Goal: Transaction & Acquisition: Book appointment/travel/reservation

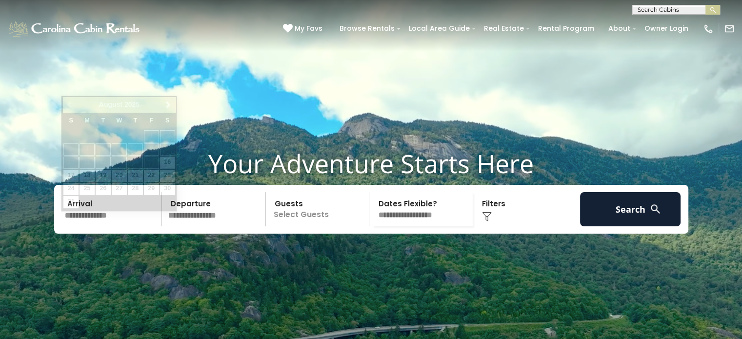
click at [118, 226] on input "text" at bounding box center [111, 209] width 101 height 34
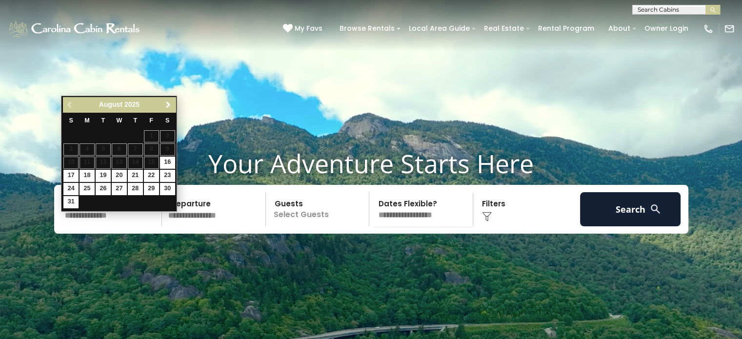
click at [170, 103] on span "Next" at bounding box center [168, 105] width 8 height 8
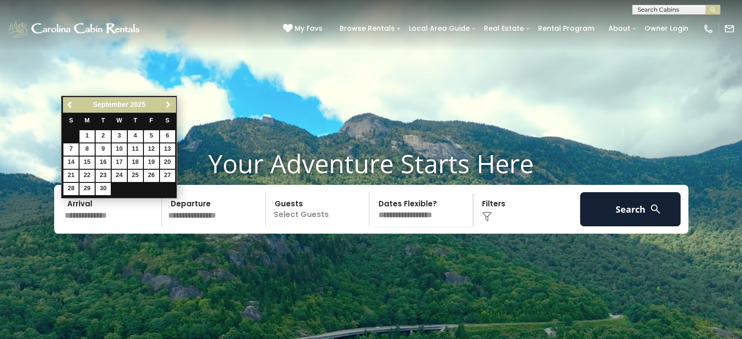
click at [170, 103] on span "Next" at bounding box center [168, 105] width 8 height 8
click at [86, 150] on link "6" at bounding box center [86, 149] width 15 height 12
type input "*******"
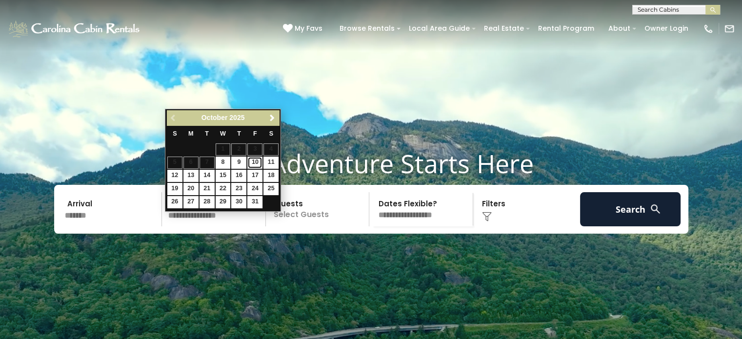
click at [259, 162] on link "10" at bounding box center [254, 163] width 15 height 12
type input "********"
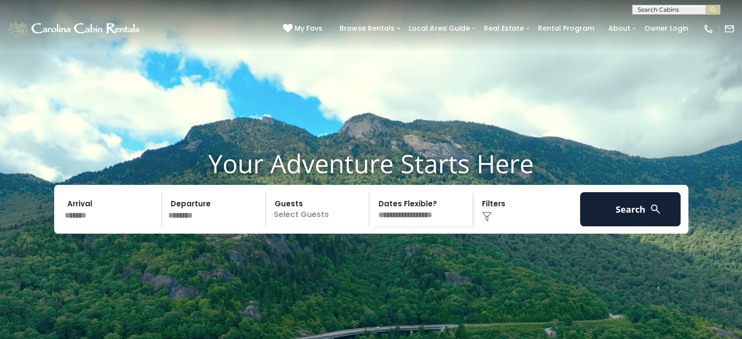
click at [435, 226] on select "**********" at bounding box center [422, 209] width 100 height 34
select select "*"
click at [372, 210] on select "**********" at bounding box center [422, 209] width 100 height 34
click at [499, 226] on div "Click to Choose" at bounding box center [526, 209] width 101 height 34
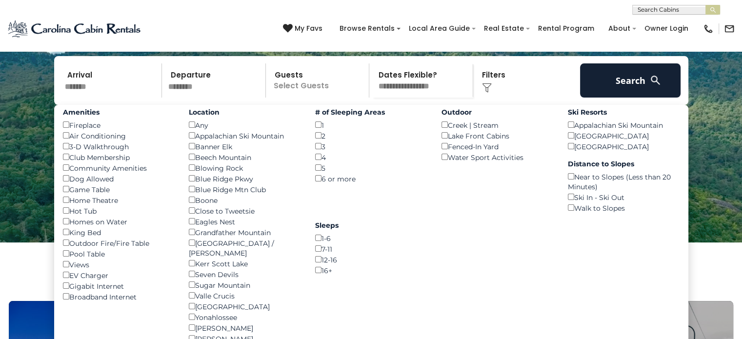
scroll to position [111, 0]
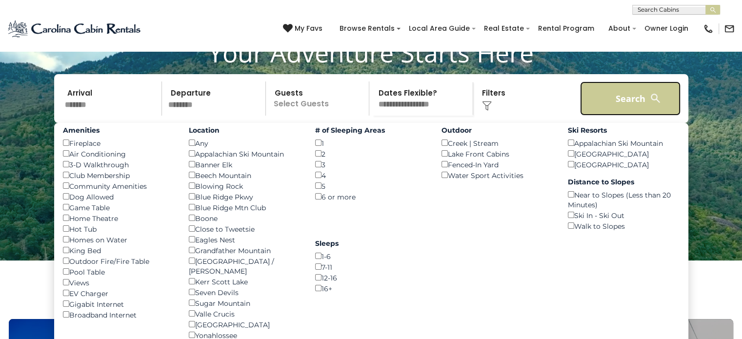
click at [620, 111] on button "Search" at bounding box center [630, 98] width 101 height 34
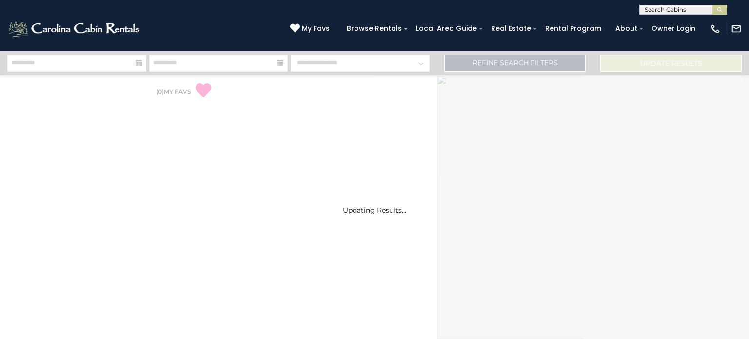
select select "*"
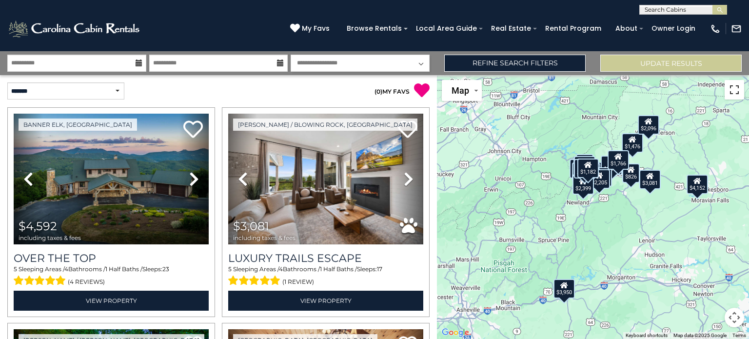
click at [736, 91] on button "Toggle fullscreen view" at bounding box center [734, 90] width 20 height 20
click at [64, 94] on select "**********" at bounding box center [65, 90] width 117 height 17
select select "*********"
click at [7, 82] on select "**********" at bounding box center [65, 90] width 117 height 17
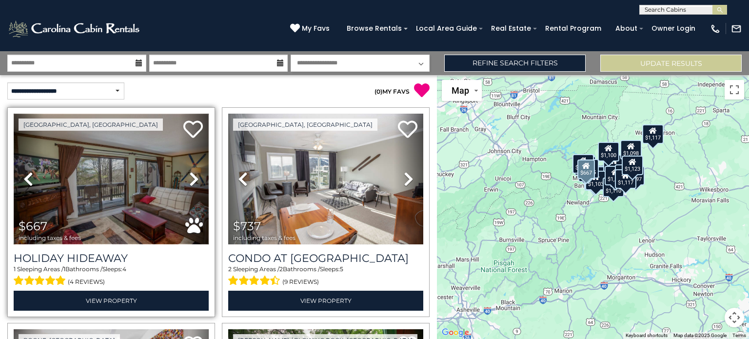
click at [130, 198] on img at bounding box center [111, 179] width 195 height 131
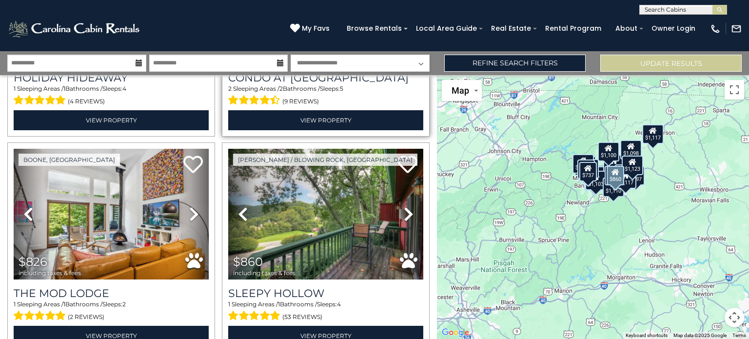
scroll to position [190, 0]
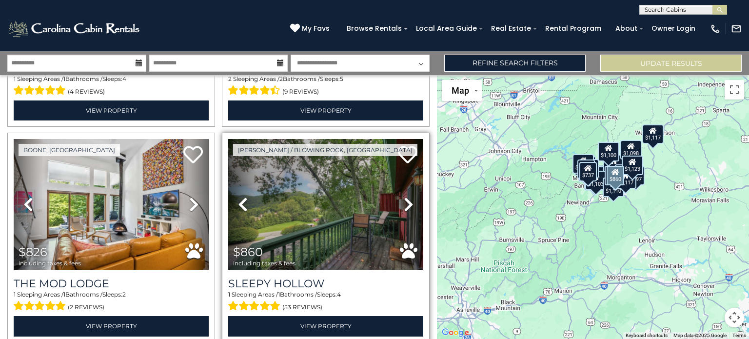
click at [404, 202] on icon at bounding box center [409, 204] width 10 height 16
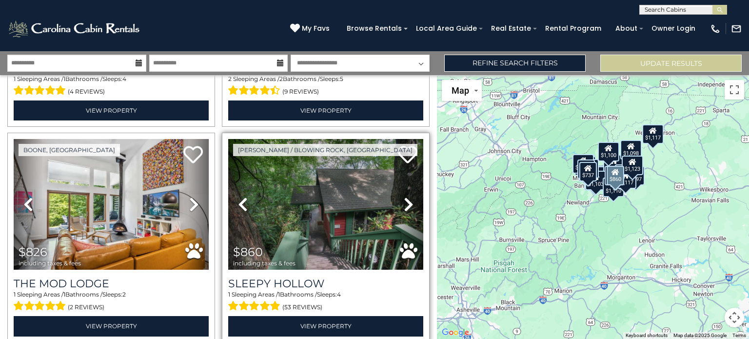
click at [404, 202] on icon at bounding box center [409, 204] width 10 height 16
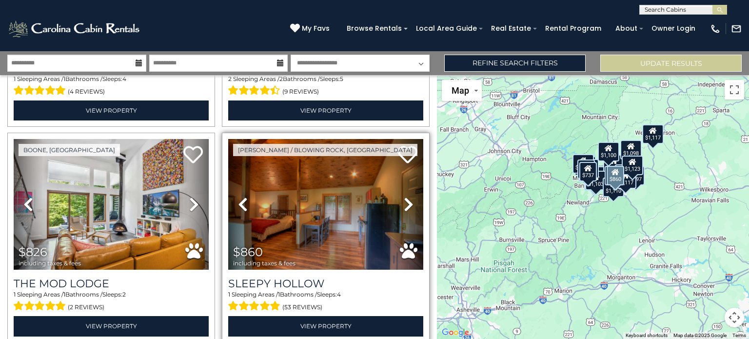
click at [404, 202] on icon at bounding box center [409, 204] width 10 height 16
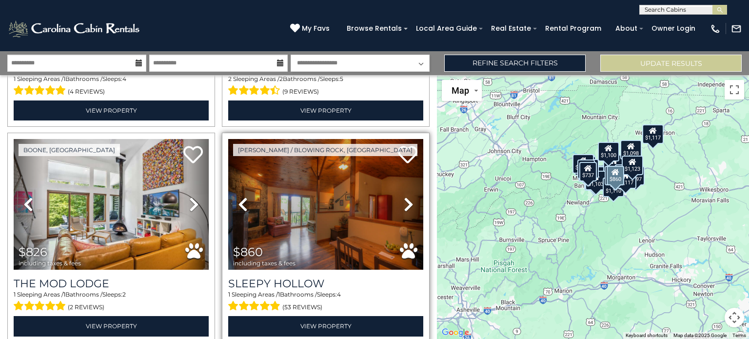
click at [404, 202] on icon at bounding box center [409, 204] width 10 height 16
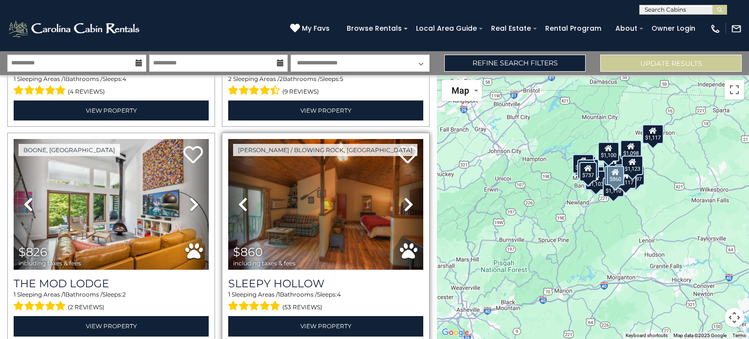
click at [404, 202] on icon at bounding box center [409, 204] width 10 height 16
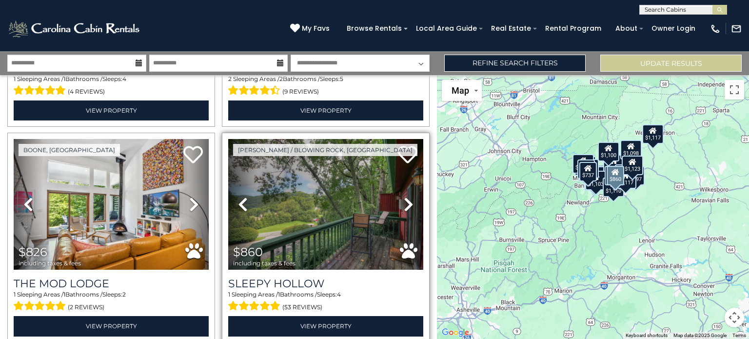
click at [404, 202] on icon at bounding box center [409, 204] width 10 height 16
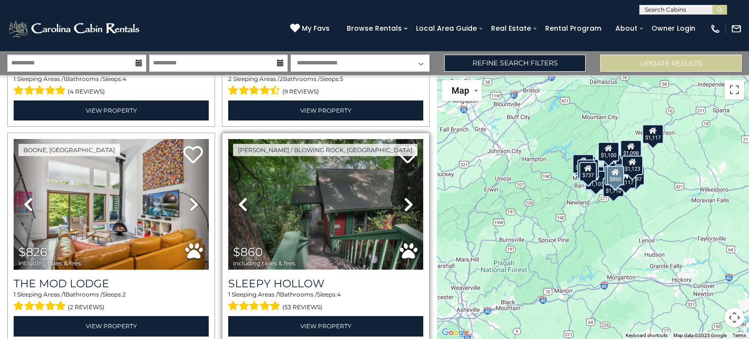
click at [334, 221] on img at bounding box center [325, 204] width 195 height 131
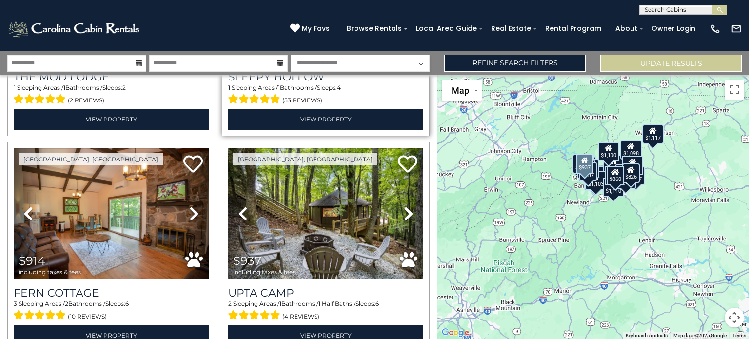
scroll to position [397, 0]
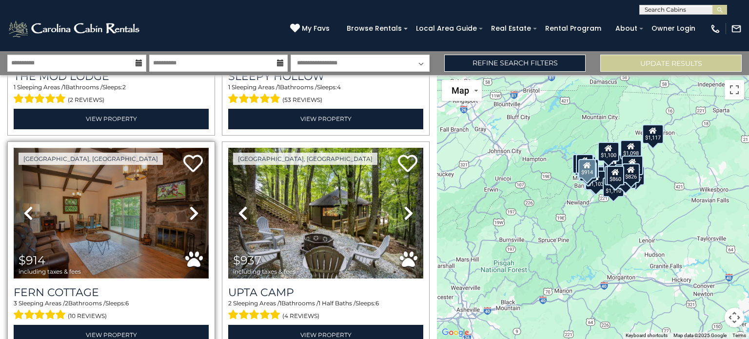
click at [136, 237] on img at bounding box center [111, 213] width 195 height 131
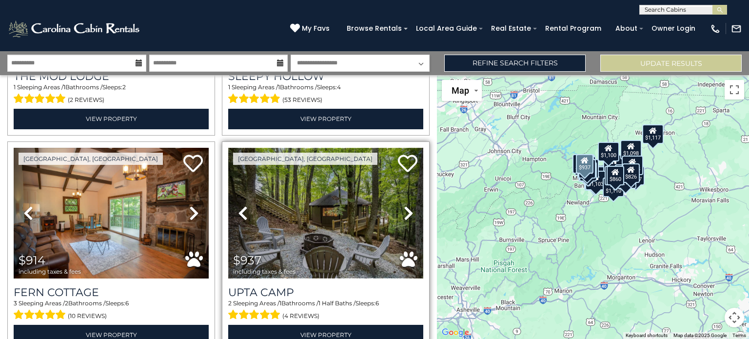
click at [309, 242] on img at bounding box center [325, 213] width 195 height 131
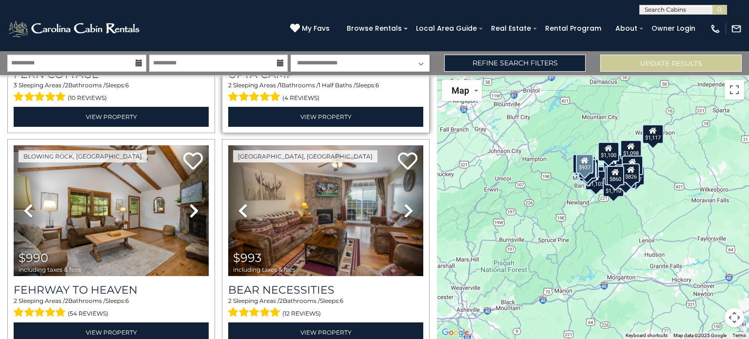
scroll to position [614, 0]
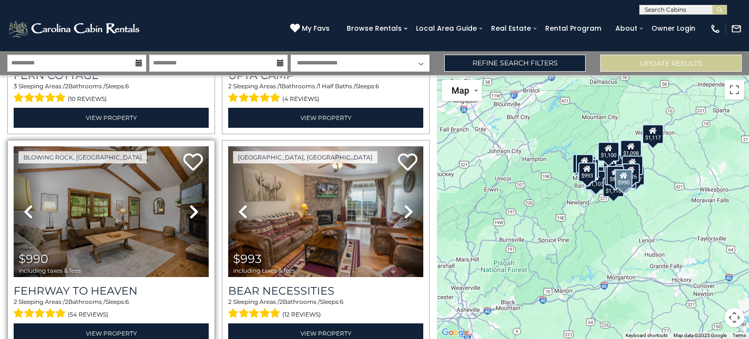
click at [193, 204] on icon at bounding box center [194, 212] width 10 height 16
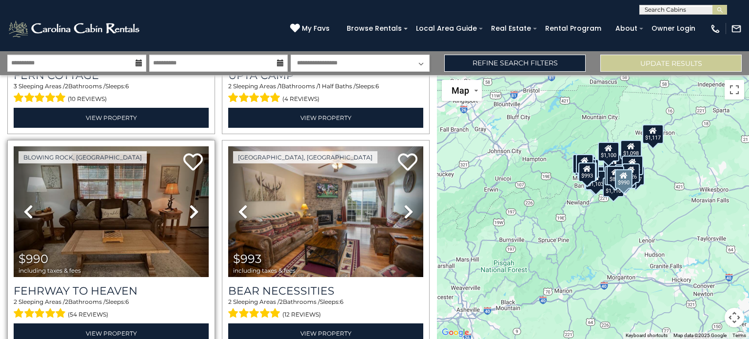
click at [193, 204] on icon at bounding box center [194, 212] width 10 height 16
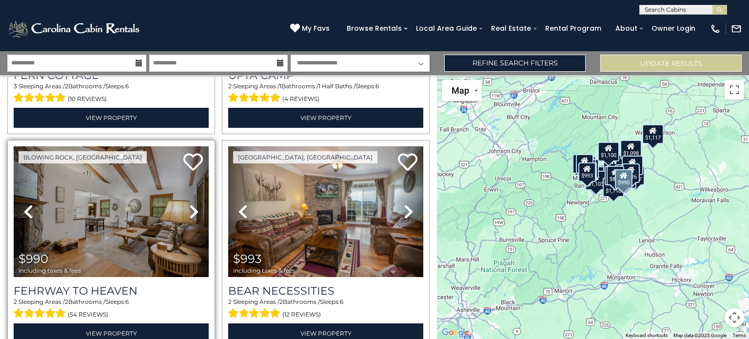
click at [193, 204] on icon at bounding box center [194, 212] width 10 height 16
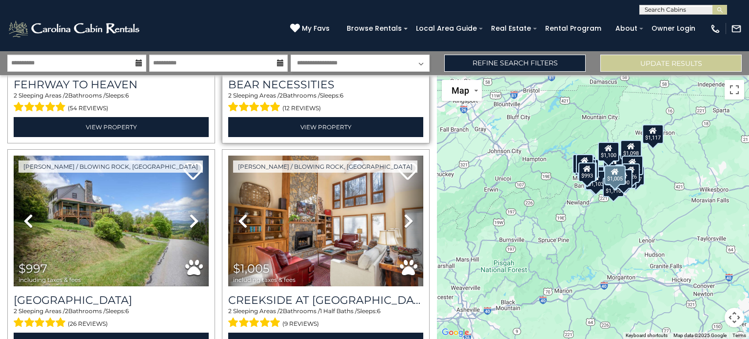
scroll to position [835, 0]
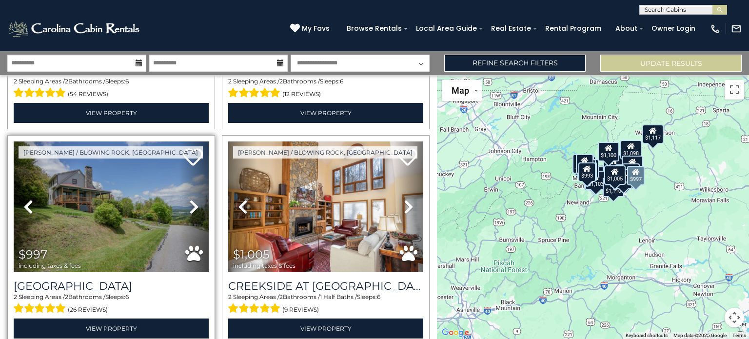
click at [195, 199] on icon at bounding box center [194, 207] width 10 height 16
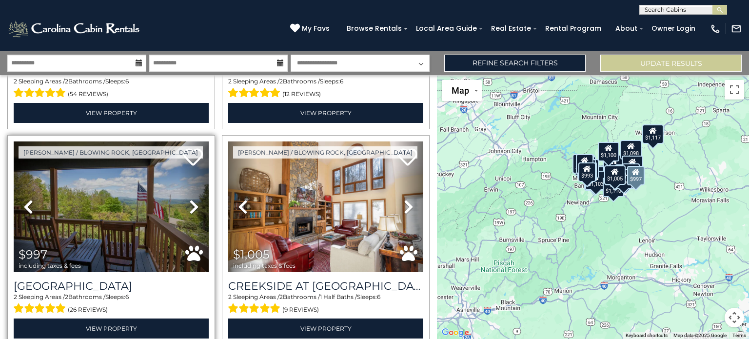
click at [195, 199] on icon at bounding box center [194, 207] width 10 height 16
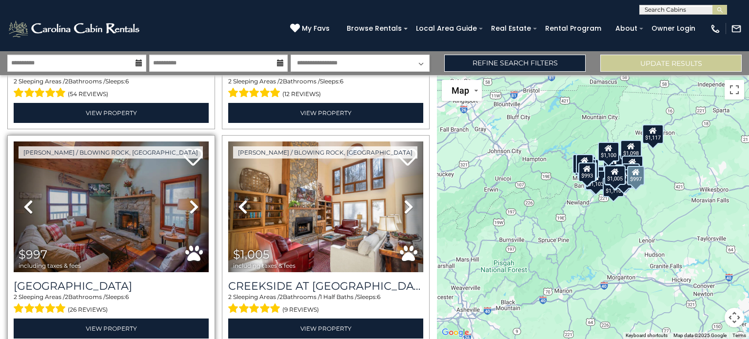
click at [195, 199] on icon at bounding box center [194, 207] width 10 height 16
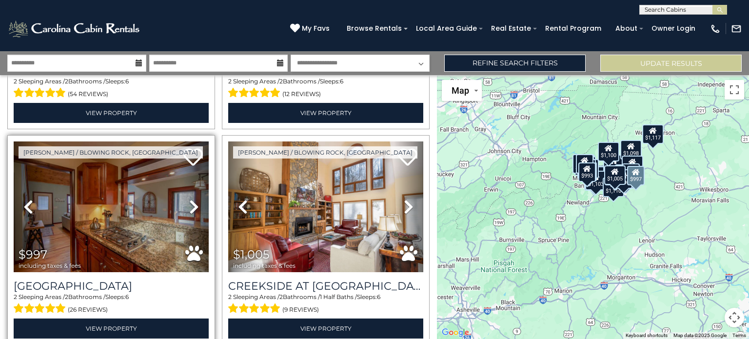
click at [195, 199] on icon at bounding box center [194, 207] width 10 height 16
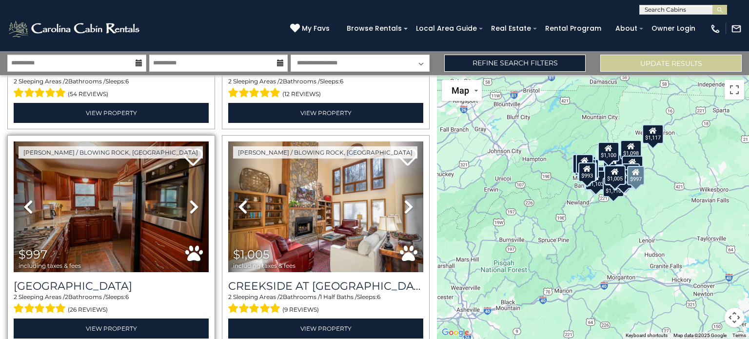
click at [195, 199] on icon at bounding box center [194, 207] width 10 height 16
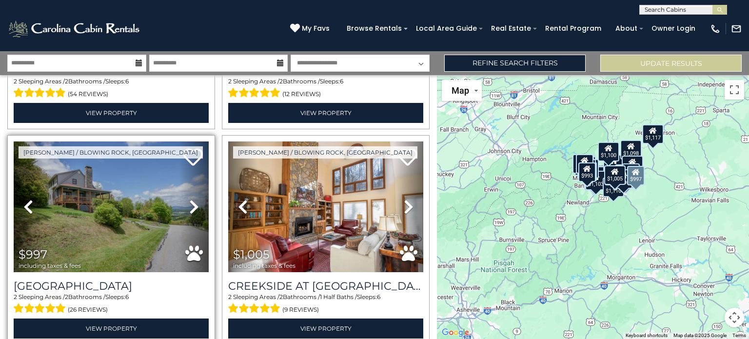
click at [195, 199] on icon at bounding box center [194, 207] width 10 height 16
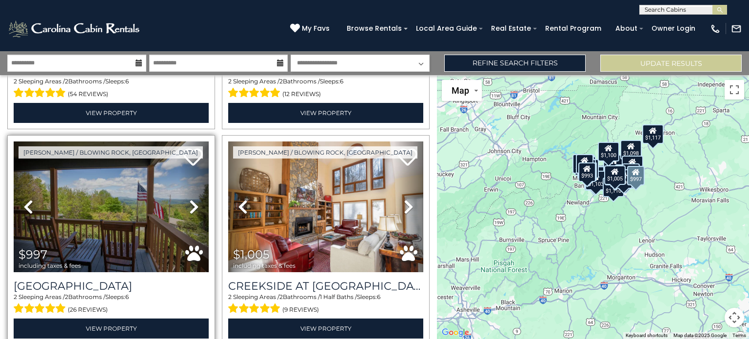
click at [195, 199] on icon at bounding box center [194, 207] width 10 height 16
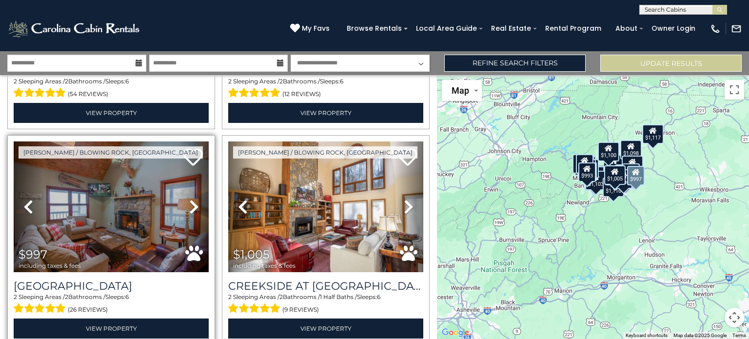
click at [195, 199] on icon at bounding box center [194, 207] width 10 height 16
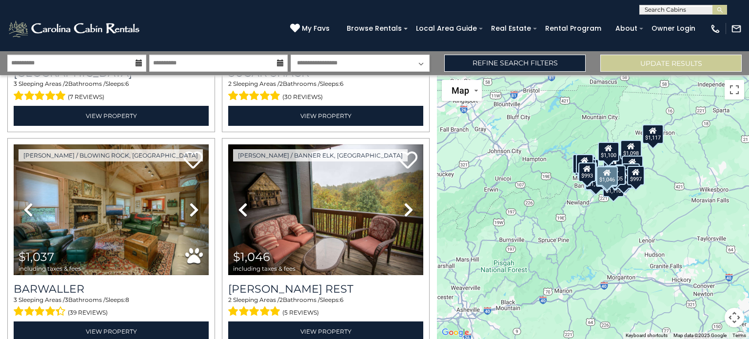
scroll to position [1264, 0]
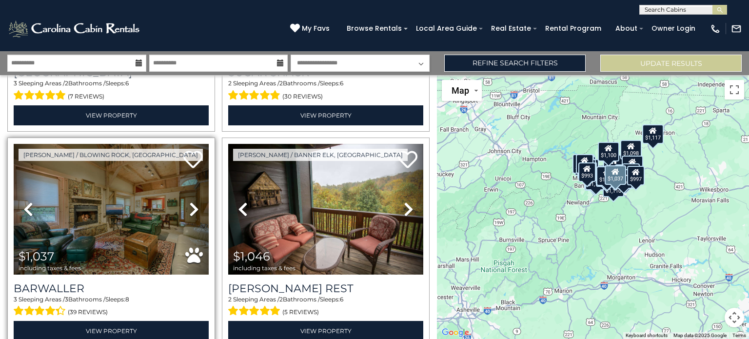
click at [191, 201] on icon at bounding box center [194, 209] width 10 height 16
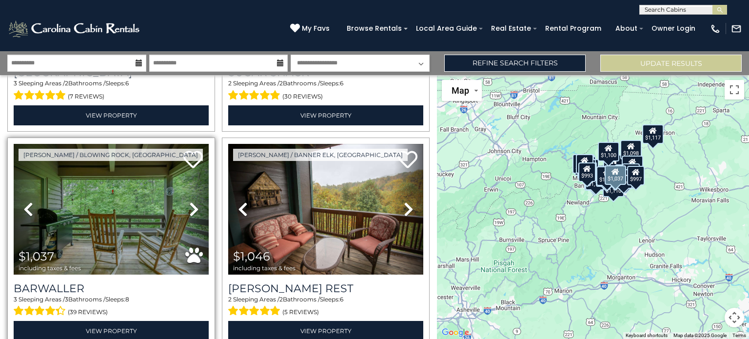
click at [191, 201] on icon at bounding box center [194, 209] width 10 height 16
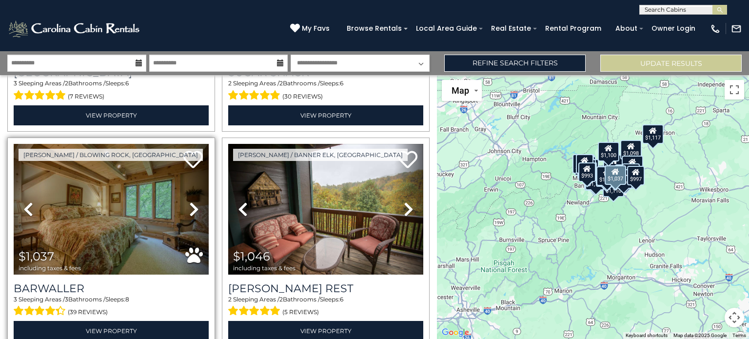
click at [191, 201] on icon at bounding box center [194, 209] width 10 height 16
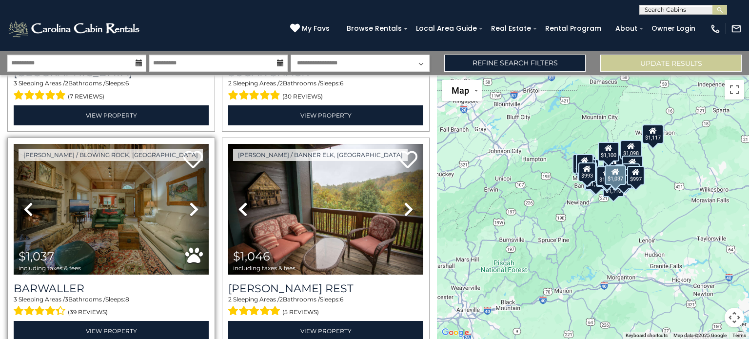
click at [191, 201] on icon at bounding box center [194, 209] width 10 height 16
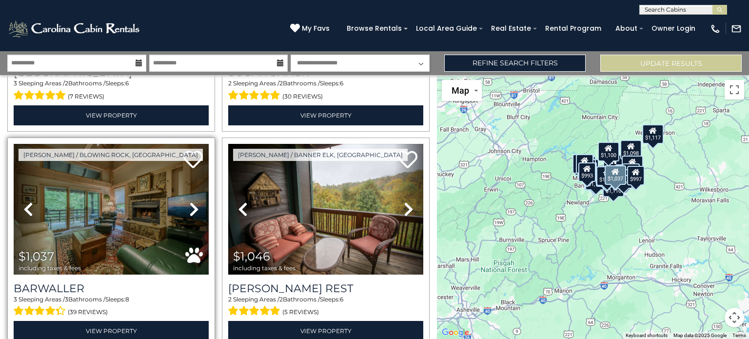
click at [191, 201] on icon at bounding box center [194, 209] width 10 height 16
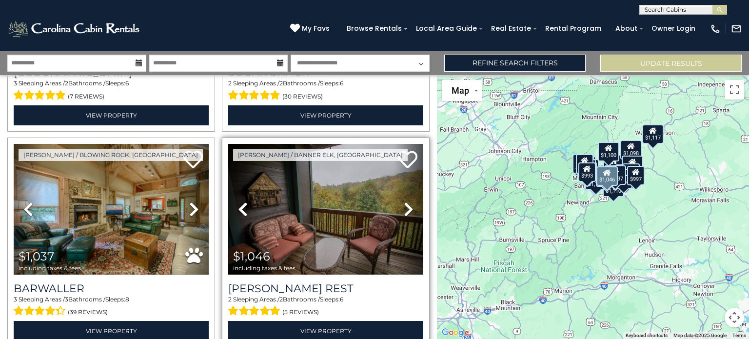
click at [404, 201] on icon at bounding box center [409, 209] width 10 height 16
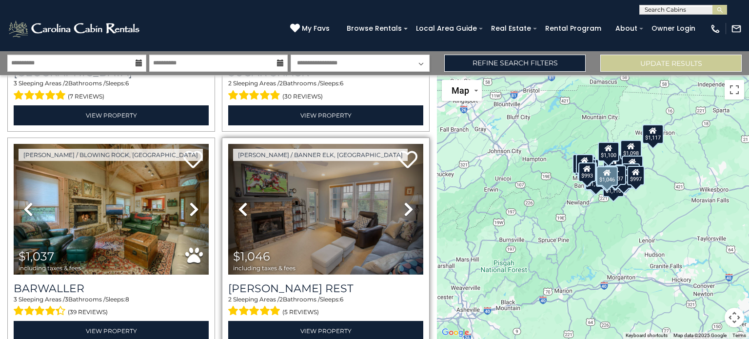
click at [404, 201] on icon at bounding box center [409, 209] width 10 height 16
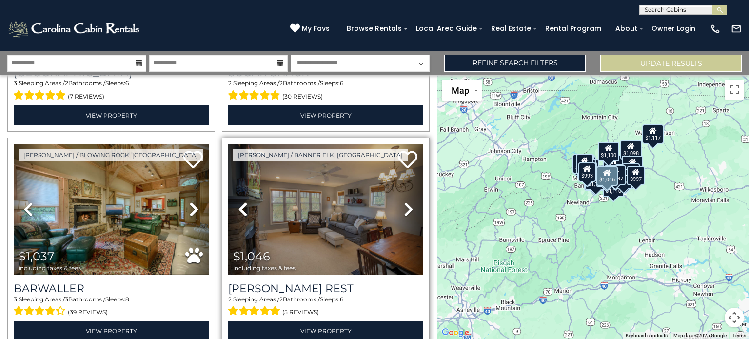
click at [404, 201] on icon at bounding box center [409, 209] width 10 height 16
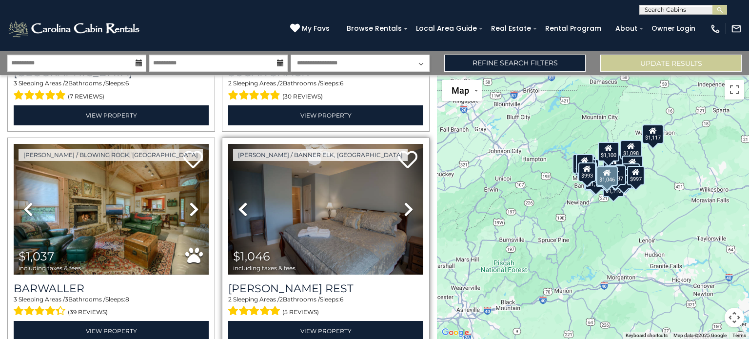
click at [404, 201] on icon at bounding box center [409, 209] width 10 height 16
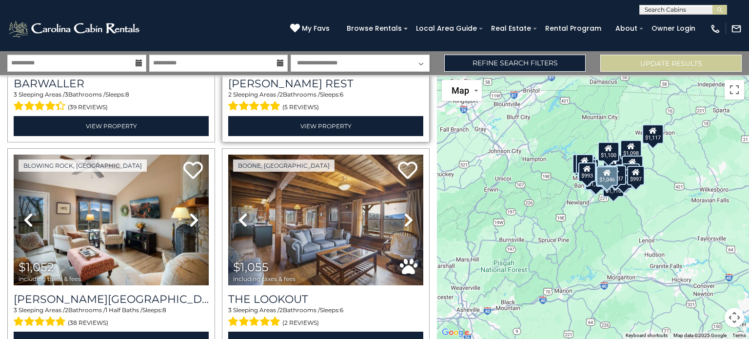
scroll to position [1470, 0]
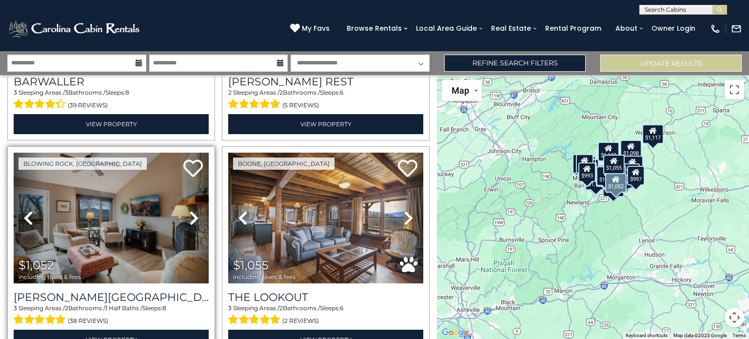
click at [190, 210] on icon at bounding box center [194, 218] width 10 height 16
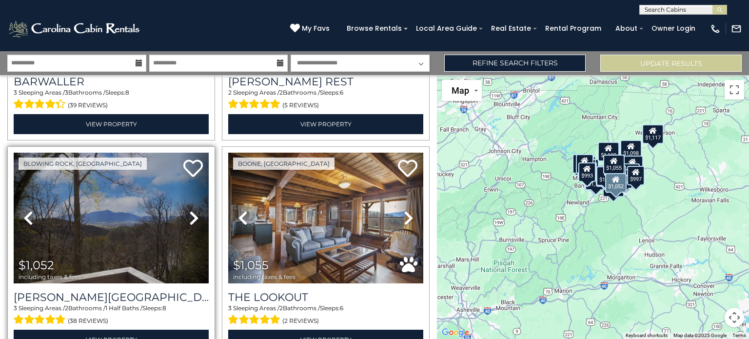
click at [190, 210] on icon at bounding box center [194, 218] width 10 height 16
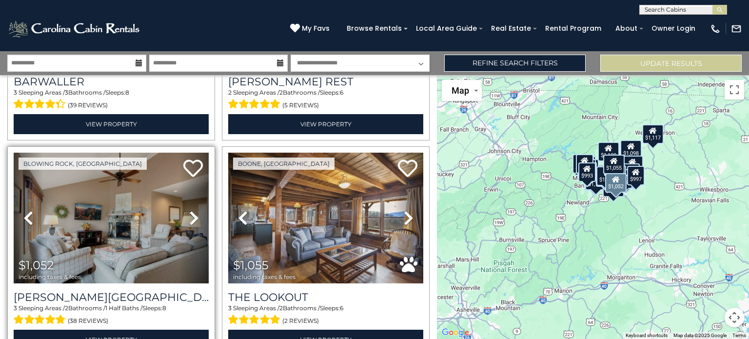
click at [190, 210] on icon at bounding box center [194, 218] width 10 height 16
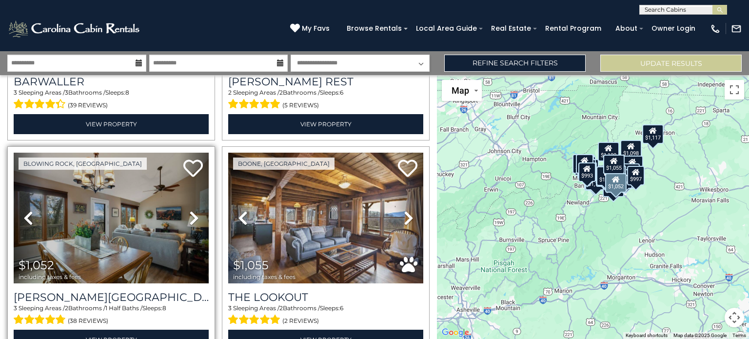
click at [190, 210] on icon at bounding box center [194, 218] width 10 height 16
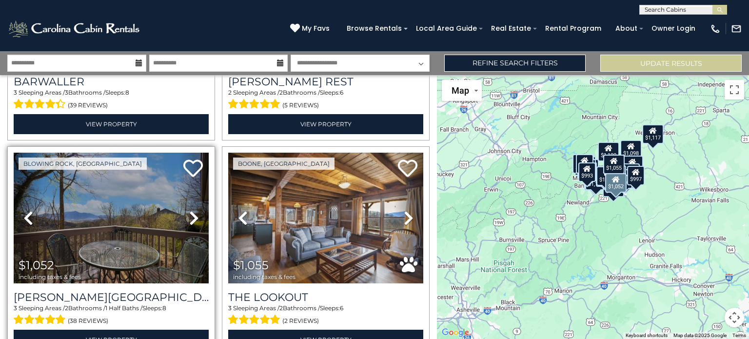
click at [190, 210] on icon at bounding box center [194, 218] width 10 height 16
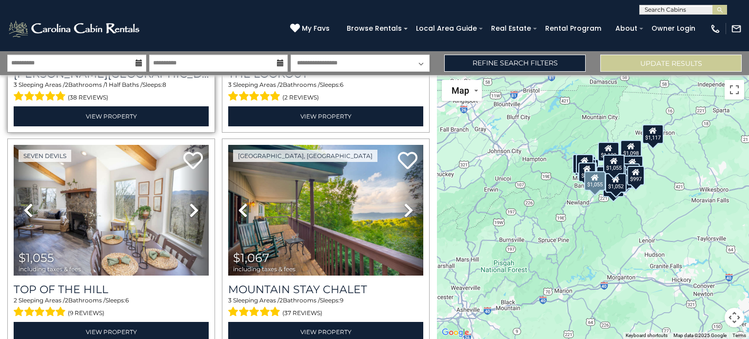
scroll to position [1694, 0]
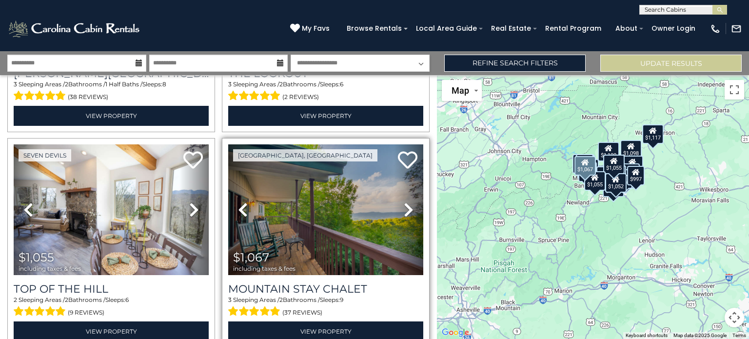
click at [404, 202] on icon at bounding box center [409, 210] width 10 height 16
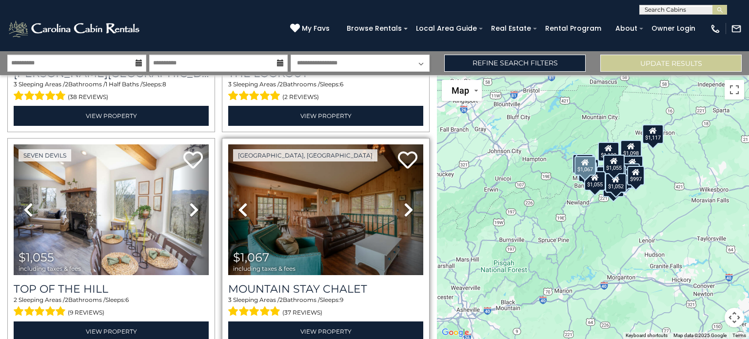
click at [404, 202] on icon at bounding box center [409, 210] width 10 height 16
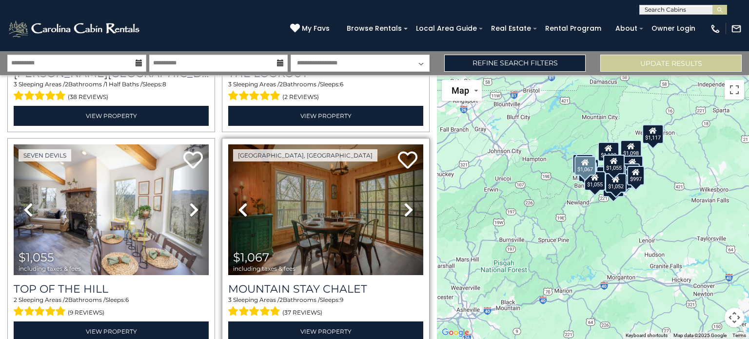
click at [404, 202] on icon at bounding box center [409, 210] width 10 height 16
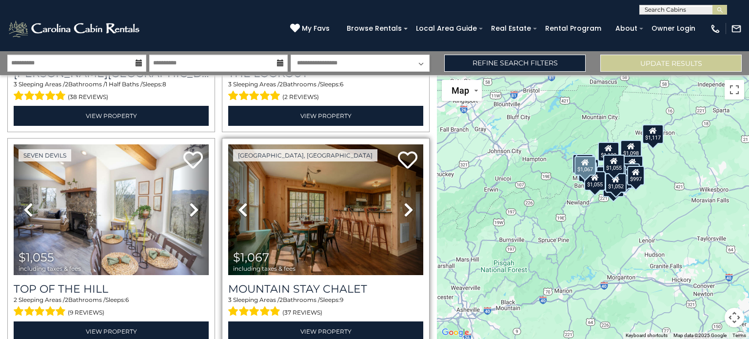
click at [404, 202] on icon at bounding box center [409, 210] width 10 height 16
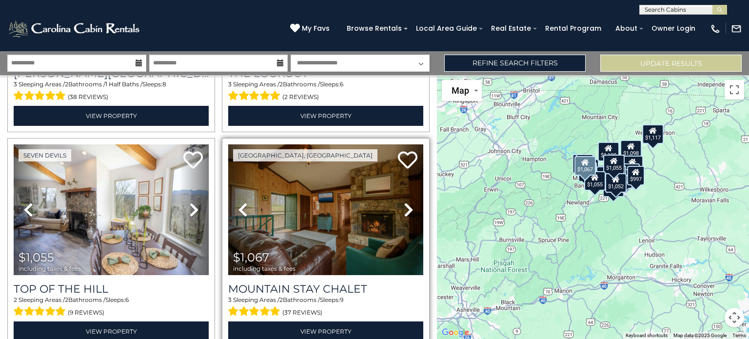
click at [404, 202] on icon at bounding box center [409, 210] width 10 height 16
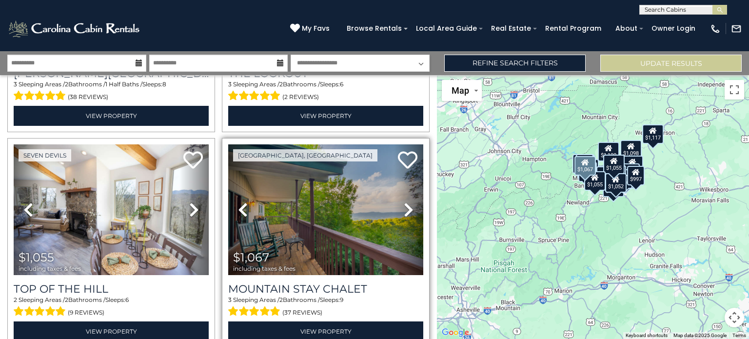
click at [404, 202] on icon at bounding box center [409, 210] width 10 height 16
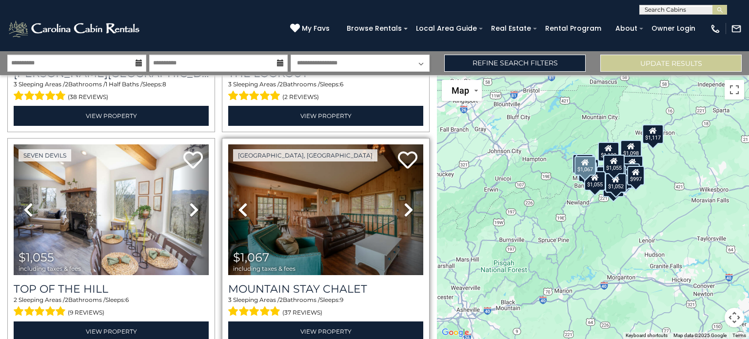
click at [404, 202] on icon at bounding box center [409, 210] width 10 height 16
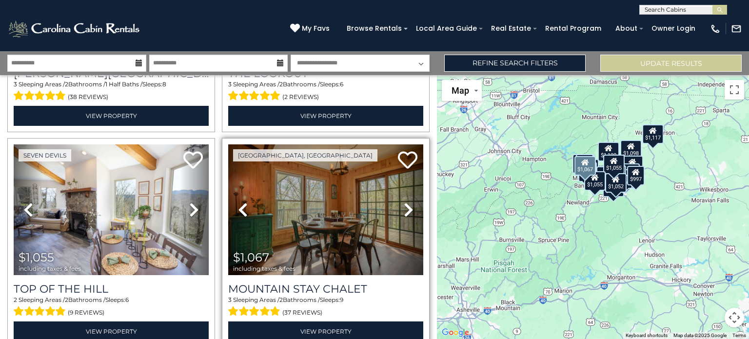
click at [404, 202] on icon at bounding box center [409, 210] width 10 height 16
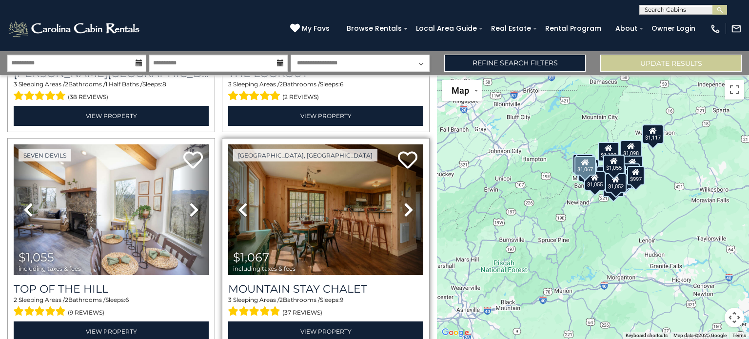
click at [404, 202] on icon at bounding box center [409, 210] width 10 height 16
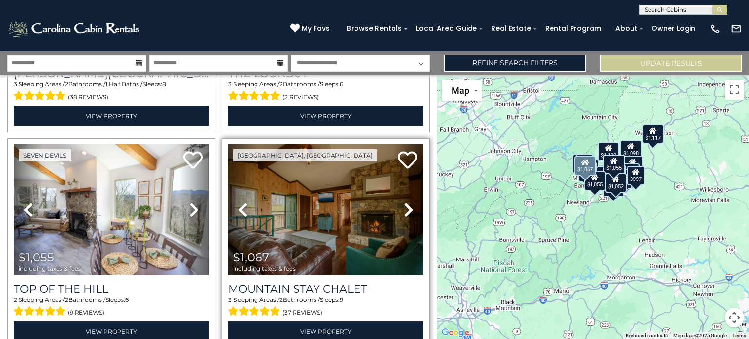
click at [404, 202] on icon at bounding box center [409, 210] width 10 height 16
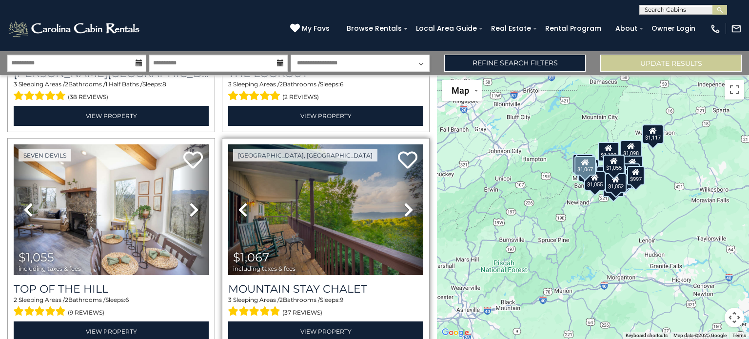
click at [404, 202] on icon at bounding box center [409, 210] width 10 height 16
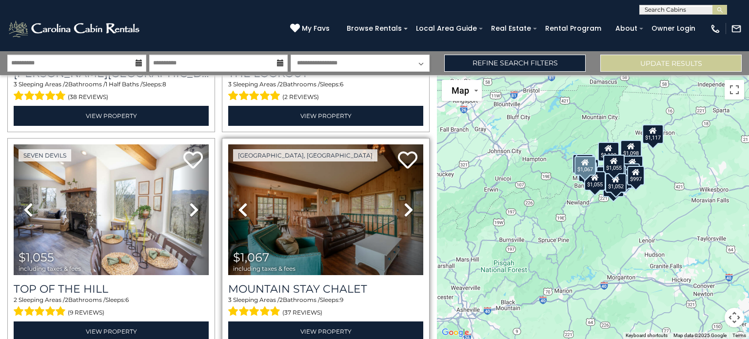
click at [404, 202] on icon at bounding box center [409, 210] width 10 height 16
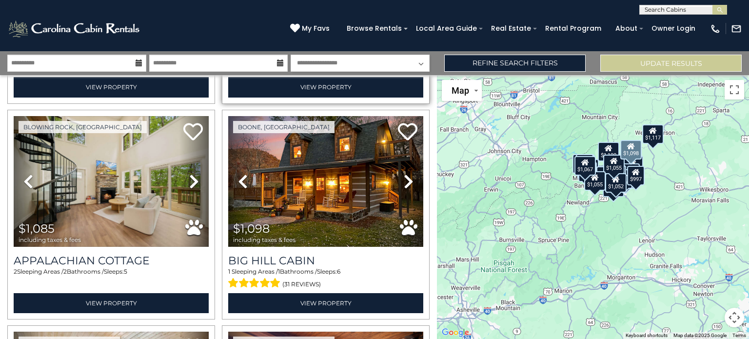
scroll to position [1938, 0]
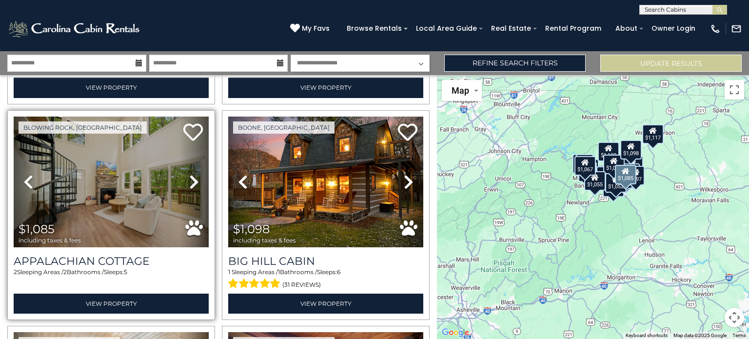
click at [193, 174] on icon at bounding box center [194, 182] width 10 height 16
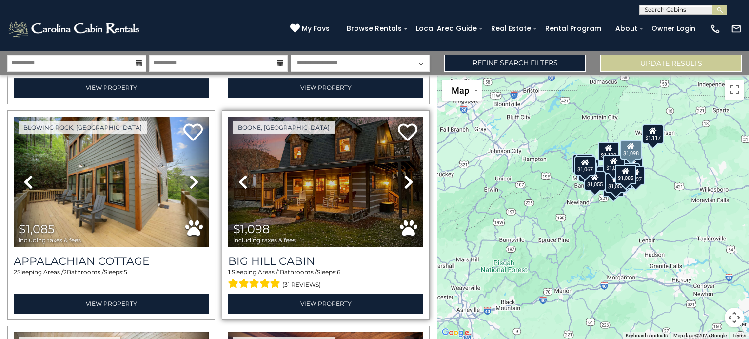
click at [404, 174] on icon at bounding box center [409, 182] width 10 height 16
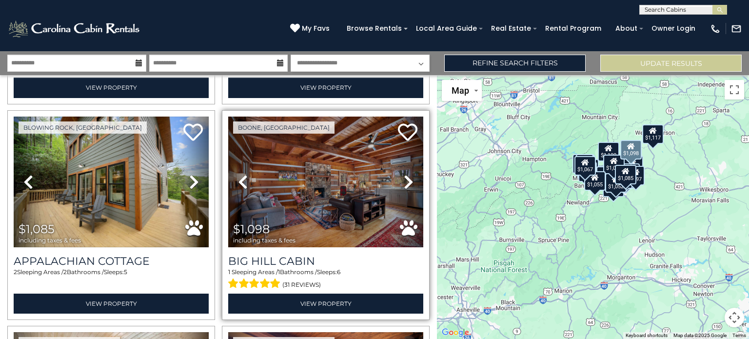
click at [404, 174] on icon at bounding box center [409, 182] width 10 height 16
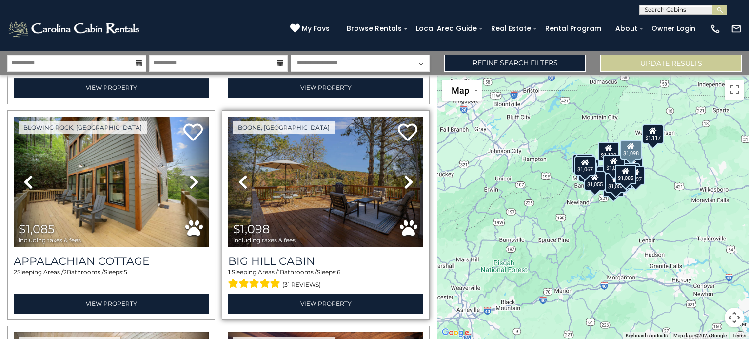
click at [404, 174] on icon at bounding box center [409, 182] width 10 height 16
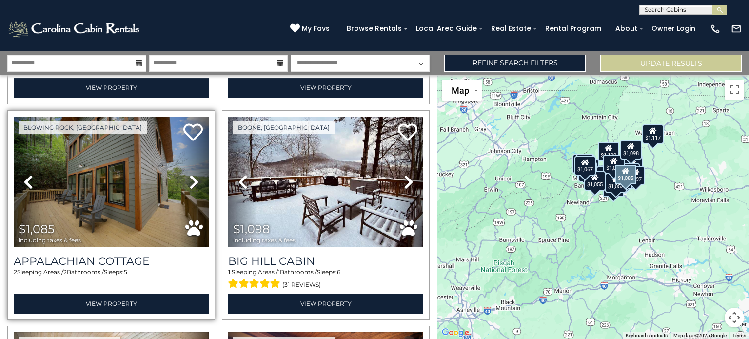
click at [191, 174] on icon at bounding box center [194, 182] width 10 height 16
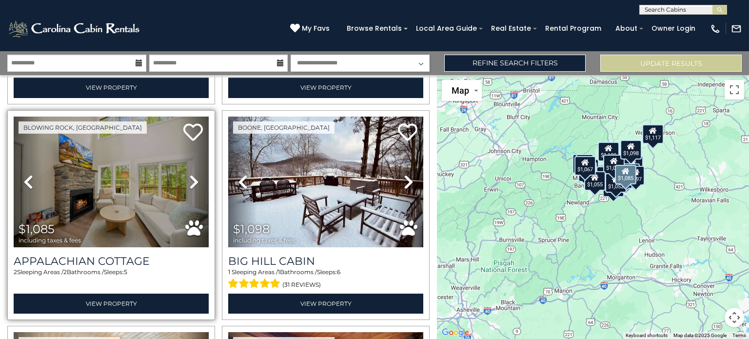
click at [191, 174] on icon at bounding box center [194, 182] width 10 height 16
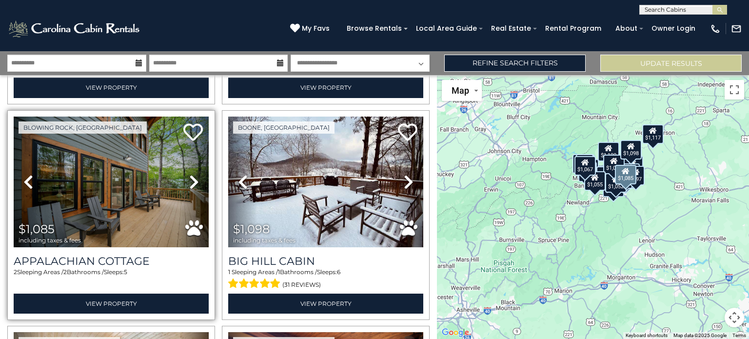
click at [191, 174] on icon at bounding box center [194, 182] width 10 height 16
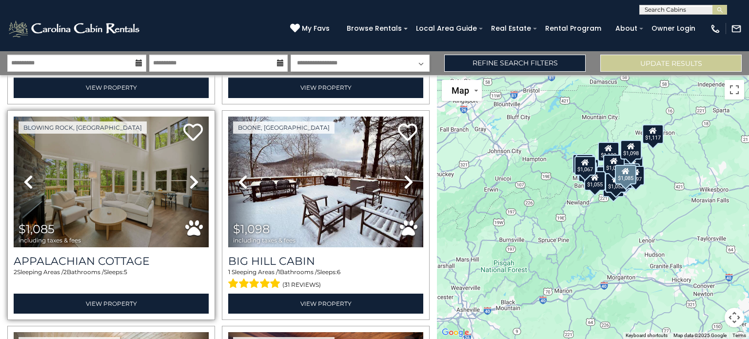
click at [191, 174] on icon at bounding box center [194, 182] width 10 height 16
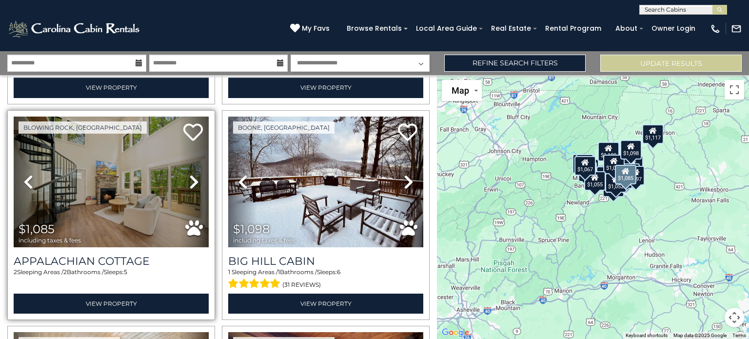
click at [191, 174] on icon at bounding box center [194, 182] width 10 height 16
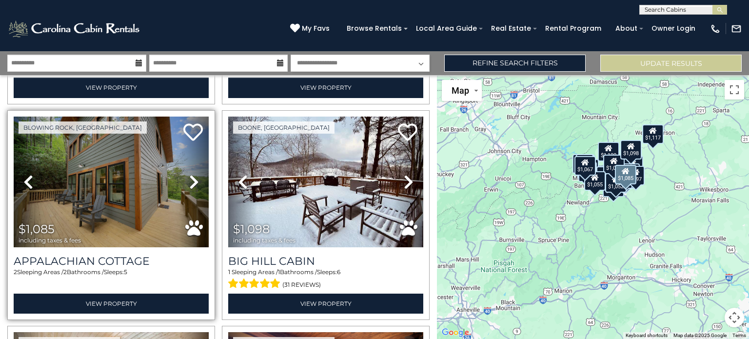
click at [191, 174] on icon at bounding box center [194, 182] width 10 height 16
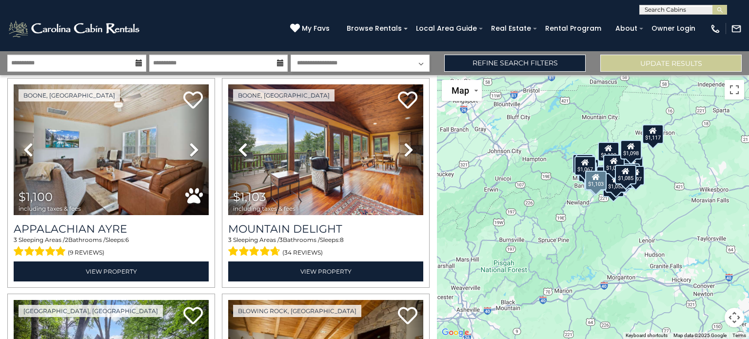
scroll to position [2186, 0]
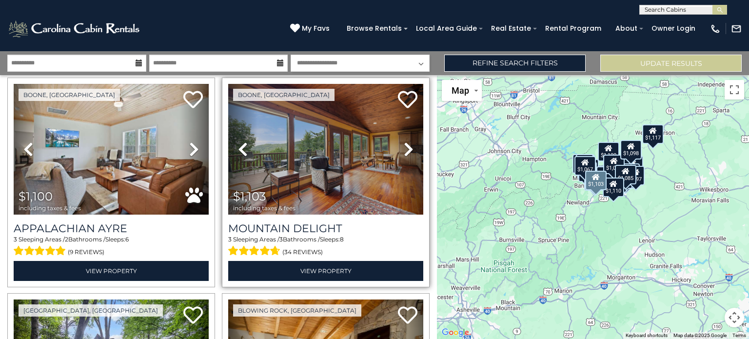
click at [404, 141] on icon at bounding box center [409, 149] width 10 height 16
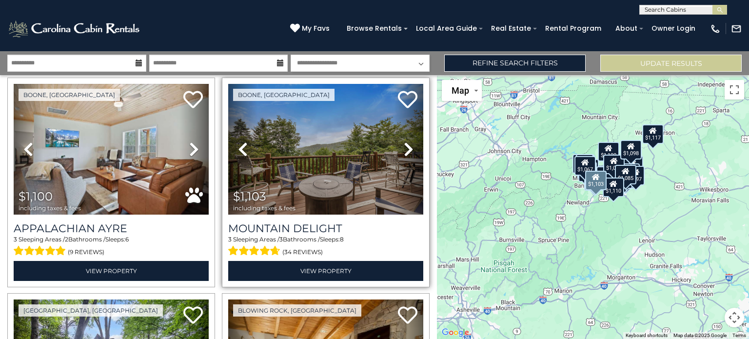
click at [404, 141] on icon at bounding box center [409, 149] width 10 height 16
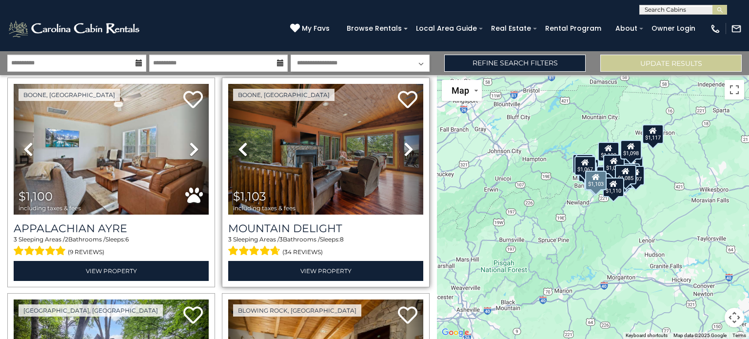
click at [404, 141] on icon at bounding box center [409, 149] width 10 height 16
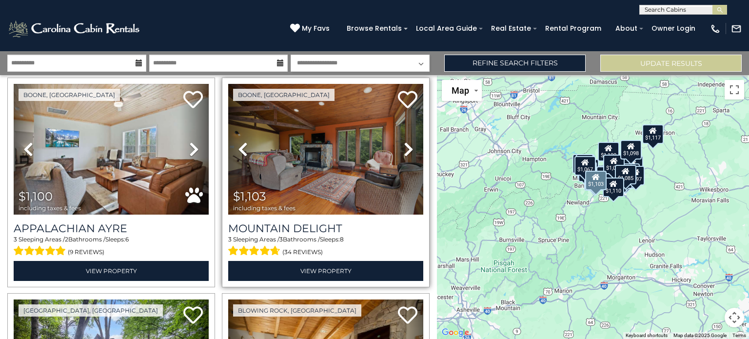
click at [404, 141] on icon at bounding box center [409, 149] width 10 height 16
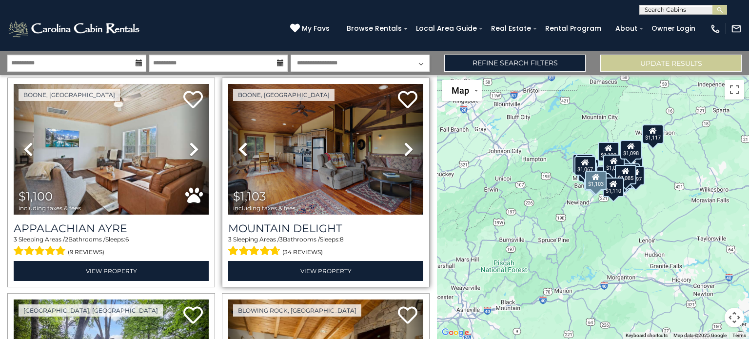
click at [404, 141] on icon at bounding box center [409, 149] width 10 height 16
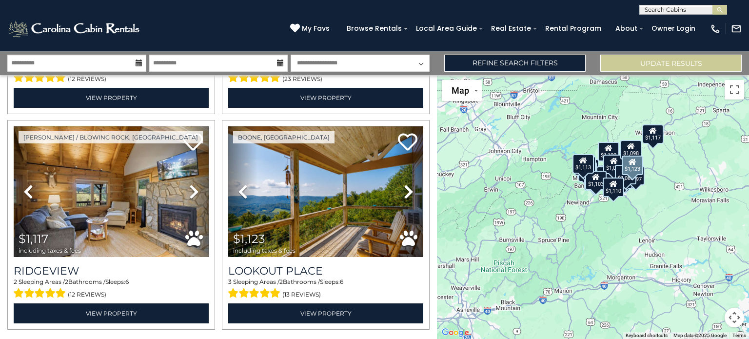
scroll to position [3007, 0]
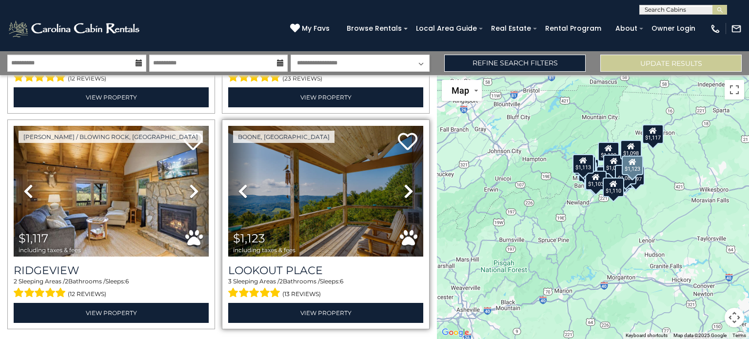
click at [406, 183] on icon at bounding box center [409, 191] width 10 height 16
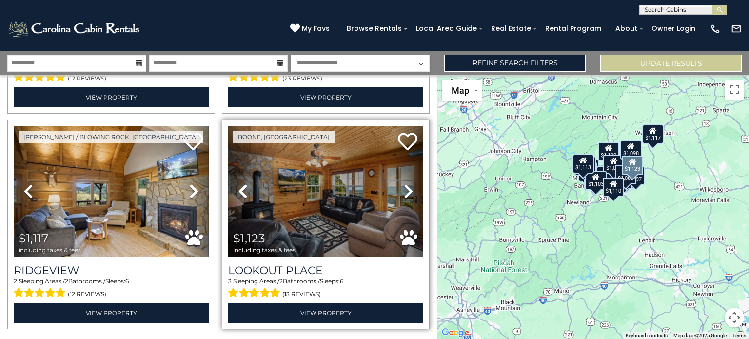
click at [406, 183] on icon at bounding box center [409, 191] width 10 height 16
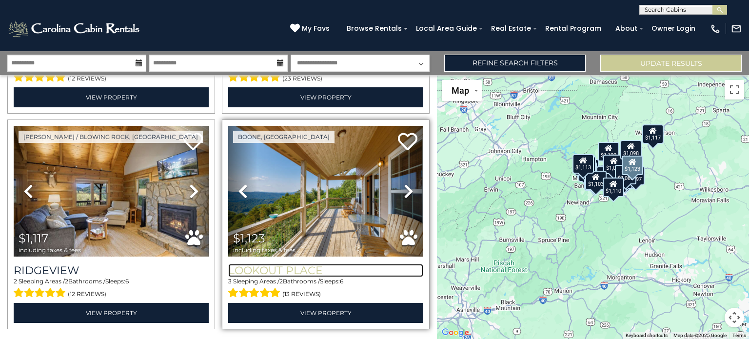
click at [317, 264] on h3 "Lookout Place" at bounding box center [325, 270] width 195 height 13
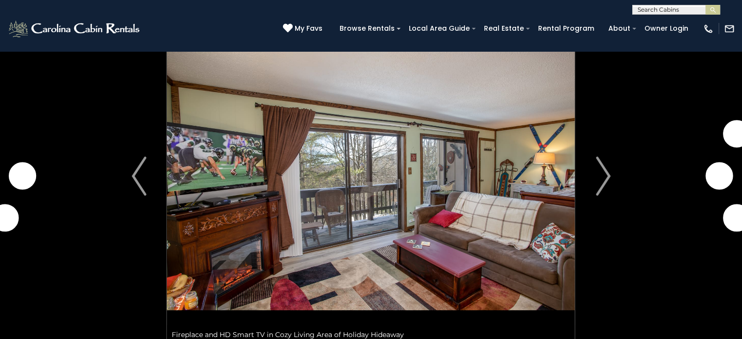
scroll to position [43, 0]
click at [611, 175] on button "Next" at bounding box center [603, 176] width 56 height 336
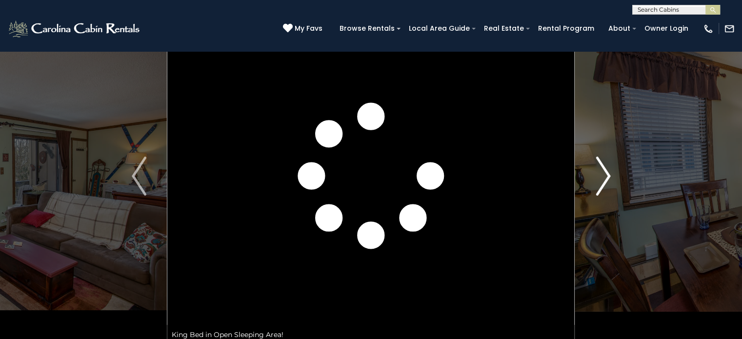
click at [611, 175] on button "Next" at bounding box center [603, 176] width 56 height 336
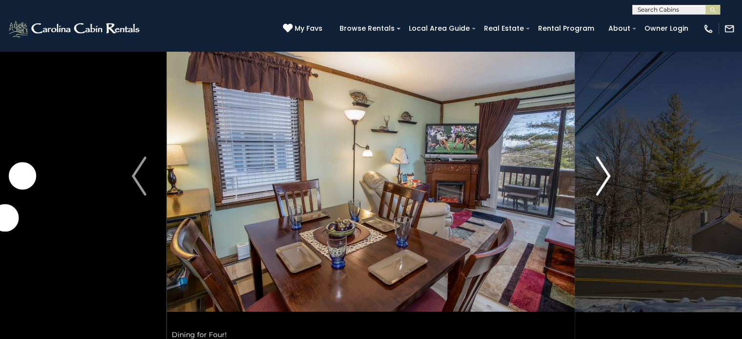
click at [611, 175] on button "Next" at bounding box center [603, 176] width 56 height 336
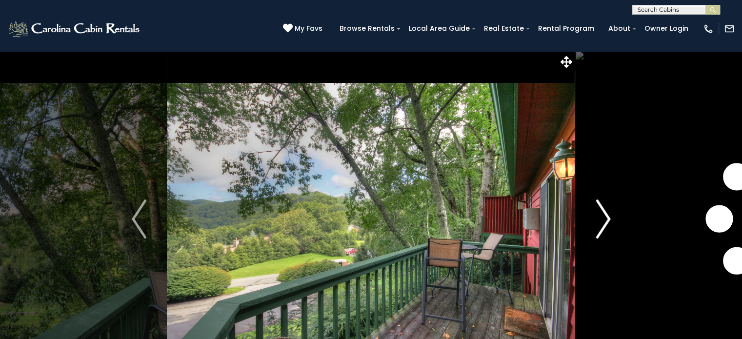
click at [607, 218] on img "Next" at bounding box center [602, 218] width 15 height 39
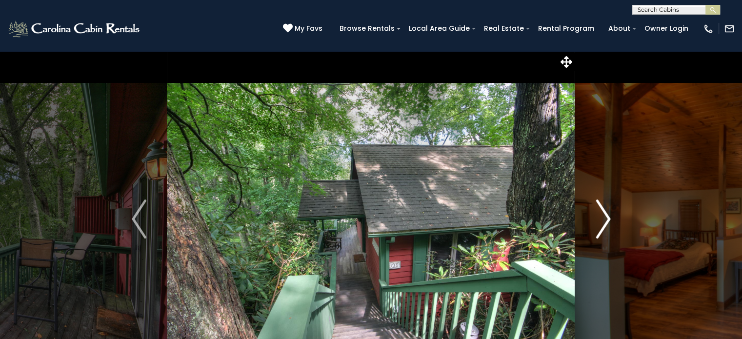
click at [607, 218] on img "Next" at bounding box center [602, 218] width 15 height 39
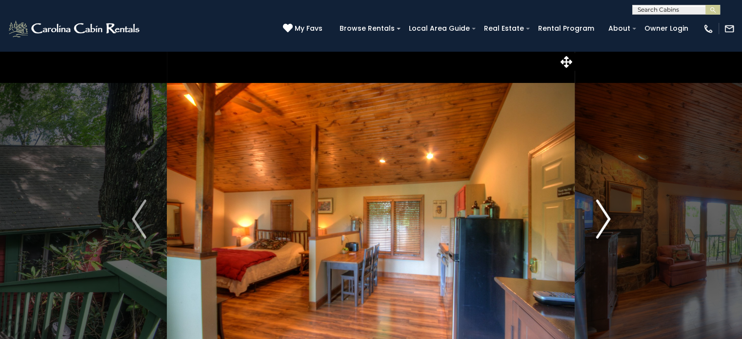
click at [607, 218] on img "Next" at bounding box center [602, 218] width 15 height 39
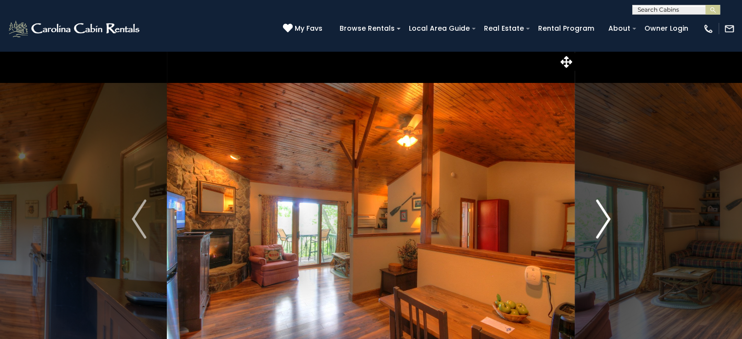
click at [607, 218] on img "Next" at bounding box center [602, 218] width 15 height 39
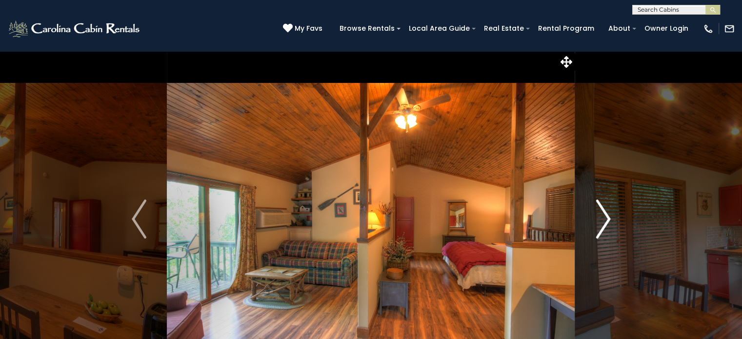
click at [607, 218] on img "Next" at bounding box center [602, 218] width 15 height 39
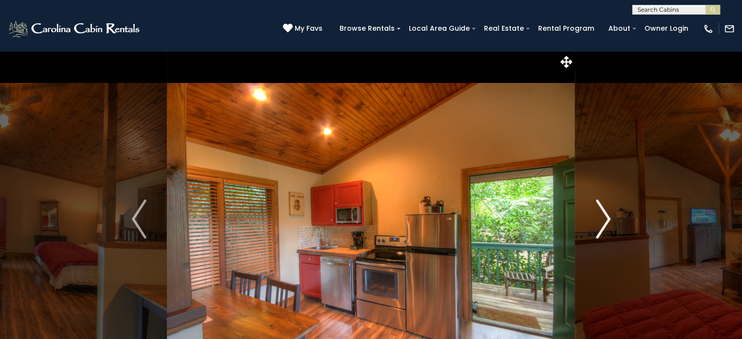
click at [607, 218] on img "Next" at bounding box center [602, 218] width 15 height 39
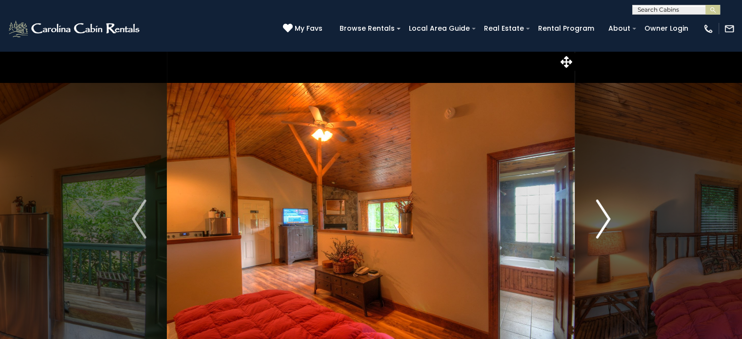
click at [607, 218] on img "Next" at bounding box center [602, 218] width 15 height 39
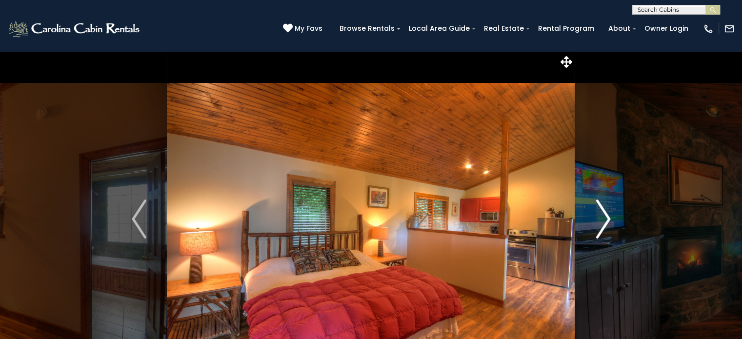
click at [607, 218] on img "Next" at bounding box center [602, 218] width 15 height 39
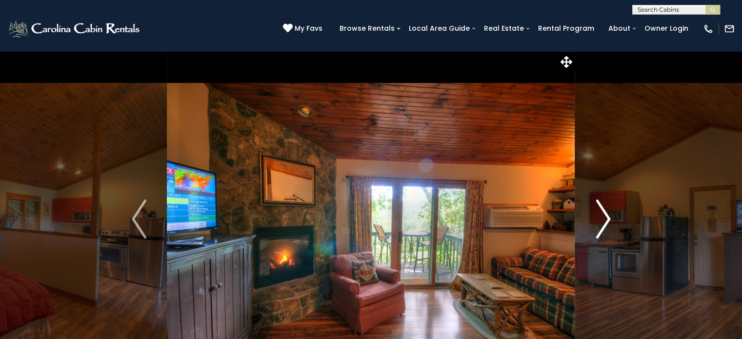
click at [607, 218] on img "Next" at bounding box center [602, 218] width 15 height 39
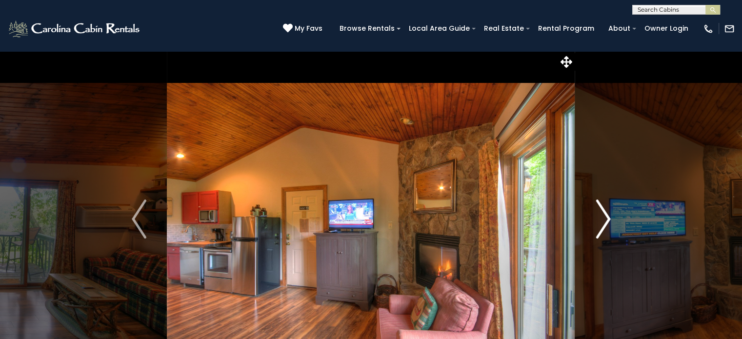
click at [607, 219] on img "Next" at bounding box center [602, 218] width 15 height 39
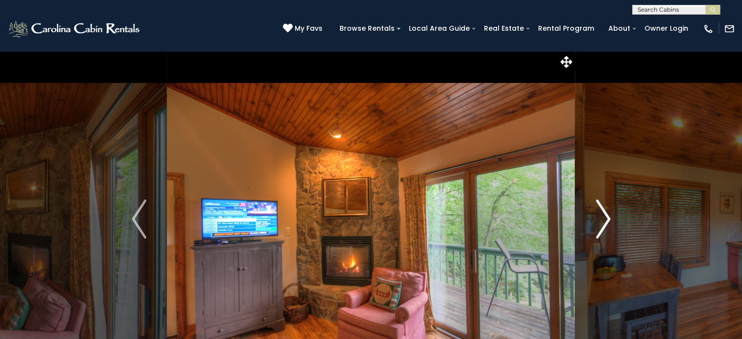
click at [607, 219] on img "Next" at bounding box center [602, 218] width 15 height 39
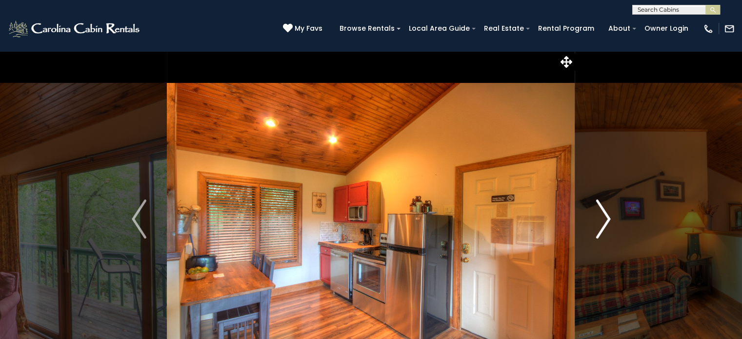
click at [607, 219] on img "Next" at bounding box center [602, 218] width 15 height 39
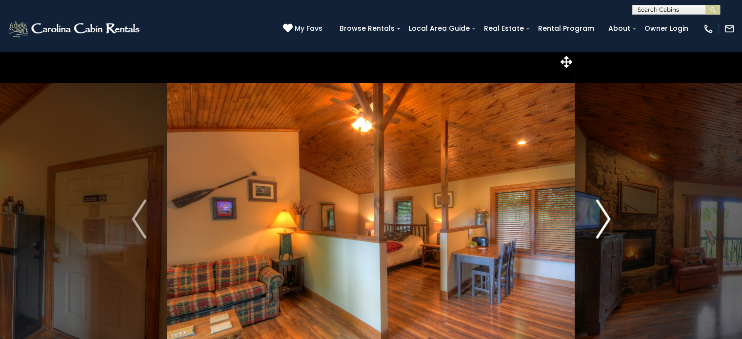
click at [607, 219] on img "Next" at bounding box center [602, 218] width 15 height 39
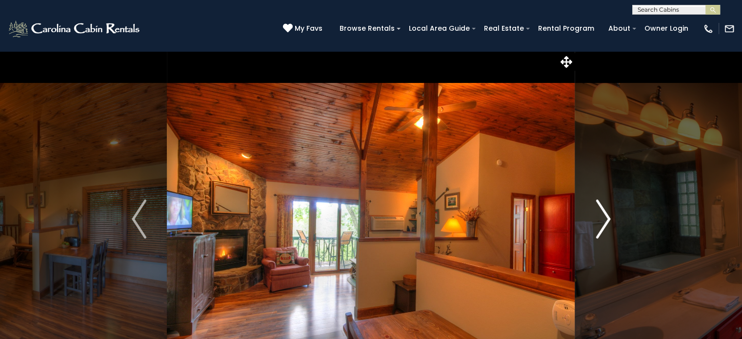
click at [607, 219] on img "Next" at bounding box center [602, 218] width 15 height 39
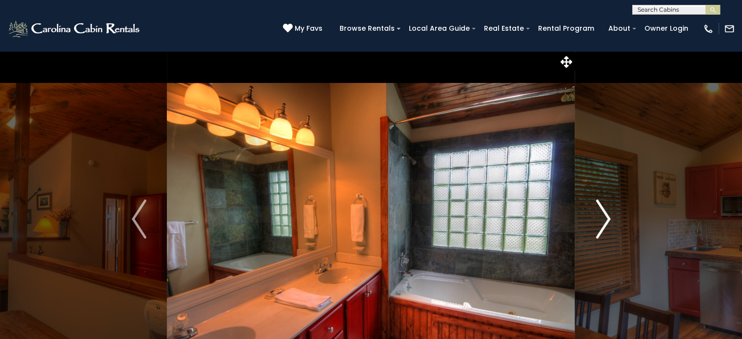
click at [607, 219] on img "Next" at bounding box center [602, 218] width 15 height 39
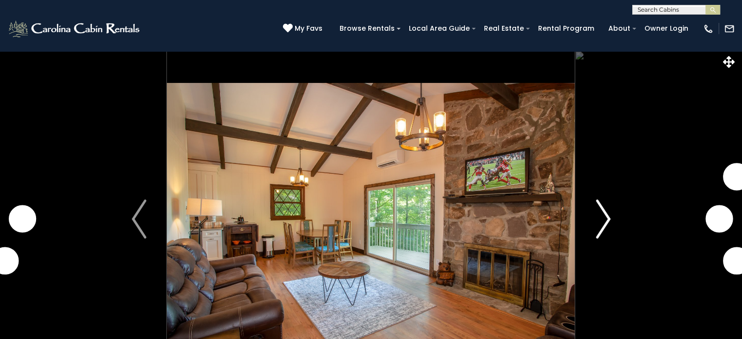
click at [603, 221] on img "Next" at bounding box center [602, 218] width 15 height 39
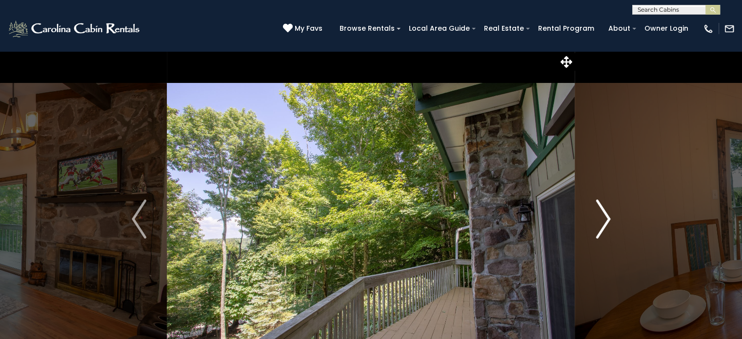
click at [603, 221] on img "Next" at bounding box center [602, 218] width 15 height 39
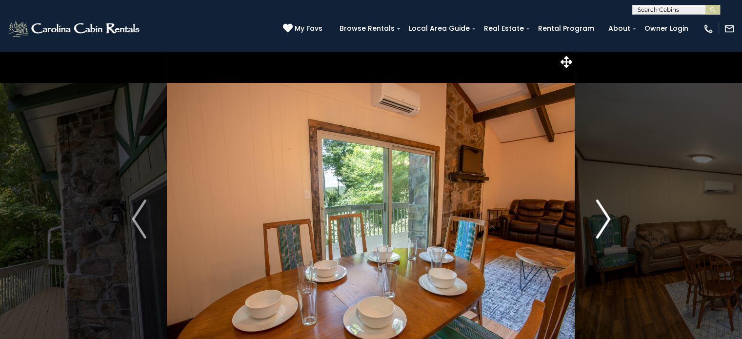
click at [603, 221] on img "Next" at bounding box center [602, 218] width 15 height 39
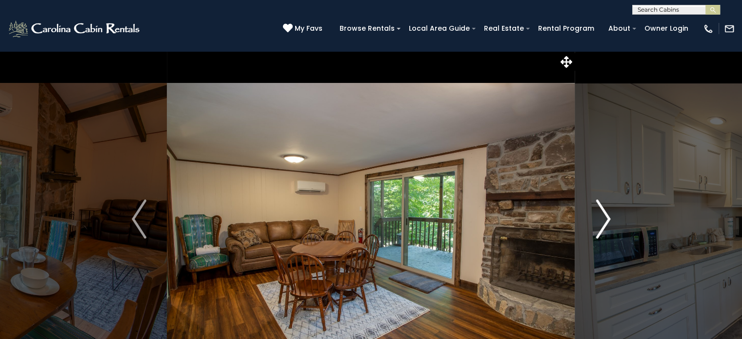
click at [603, 221] on img "Next" at bounding box center [602, 218] width 15 height 39
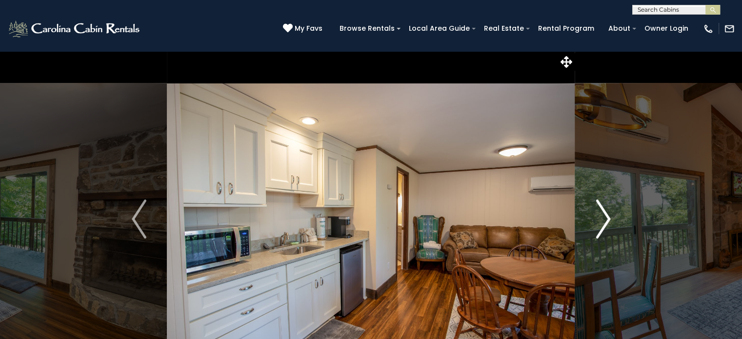
click at [603, 221] on img "Next" at bounding box center [602, 218] width 15 height 39
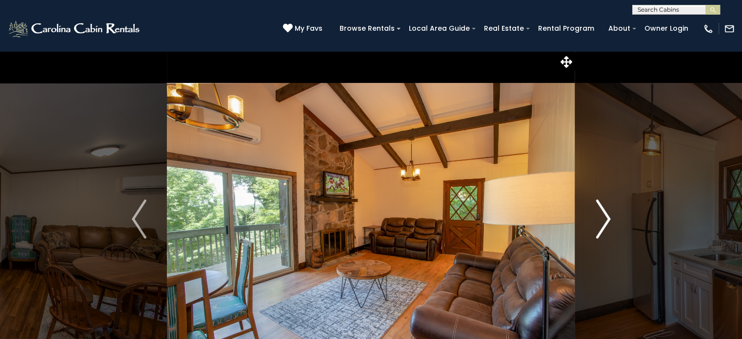
click at [603, 221] on img "Next" at bounding box center [602, 218] width 15 height 39
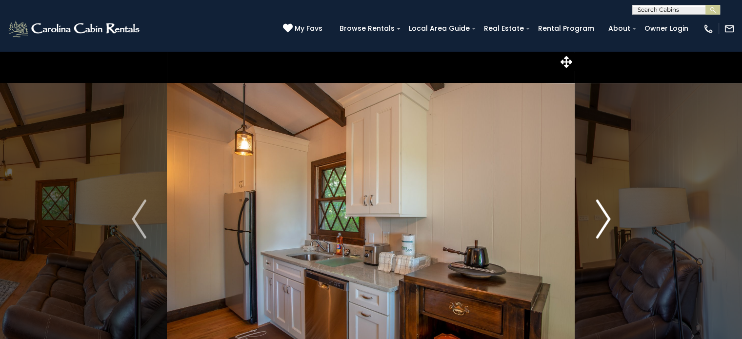
click at [603, 221] on img "Next" at bounding box center [602, 218] width 15 height 39
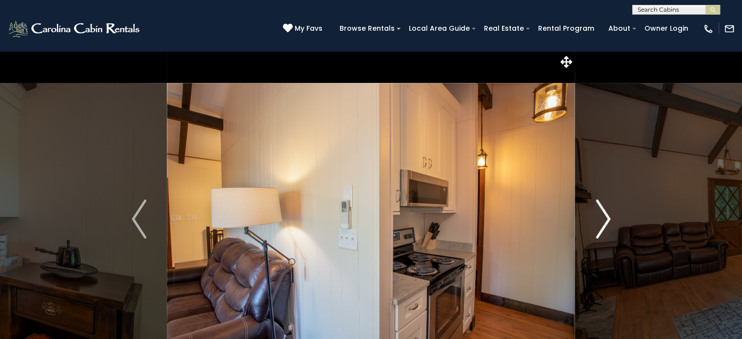
click at [603, 221] on img "Next" at bounding box center [602, 218] width 15 height 39
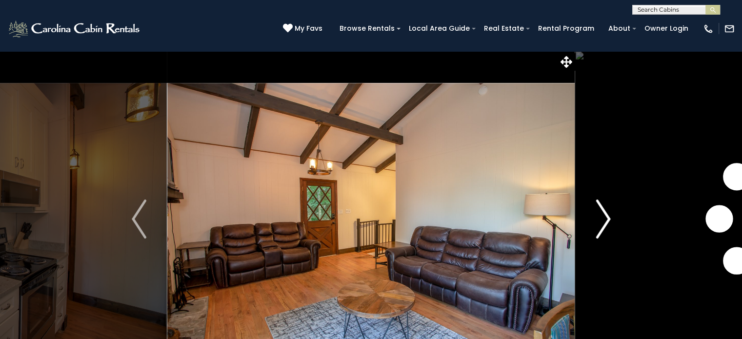
click at [603, 221] on img "Next" at bounding box center [602, 218] width 15 height 39
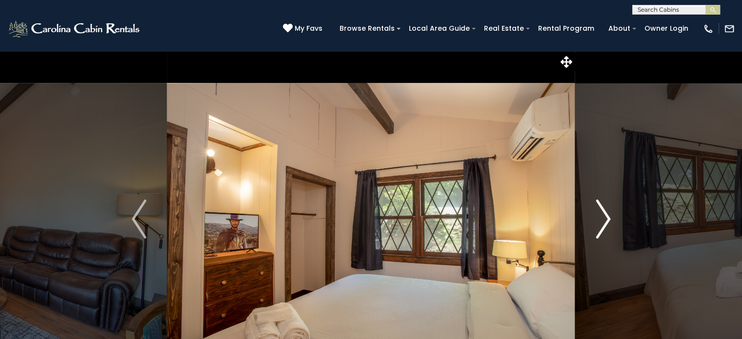
click at [603, 221] on img "Next" at bounding box center [602, 218] width 15 height 39
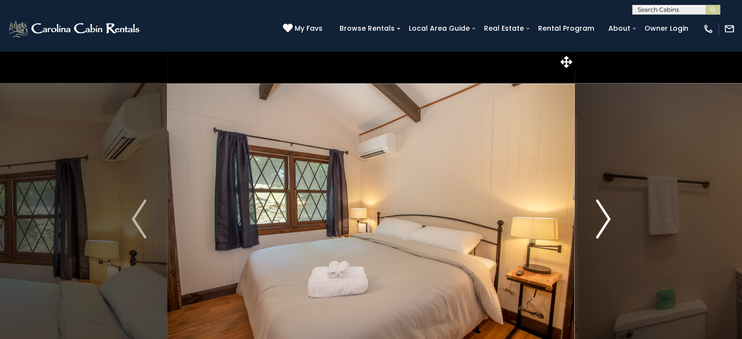
click at [603, 221] on img "Next" at bounding box center [602, 218] width 15 height 39
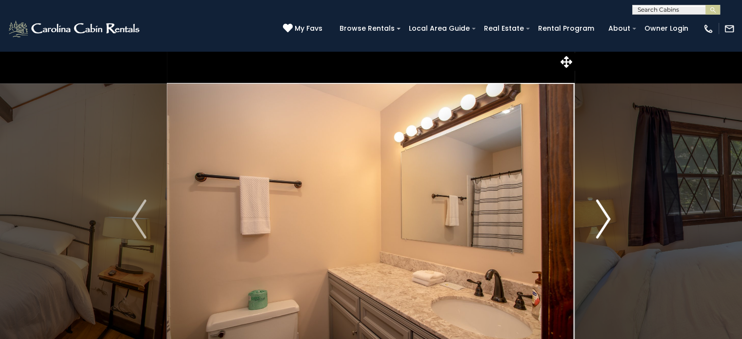
click at [603, 221] on img "Next" at bounding box center [602, 218] width 15 height 39
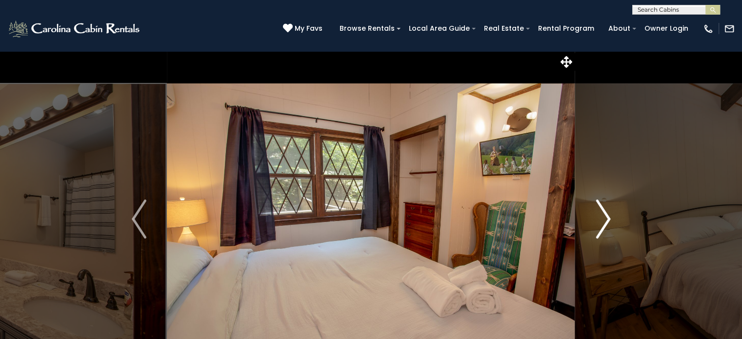
click at [603, 221] on img "Next" at bounding box center [602, 218] width 15 height 39
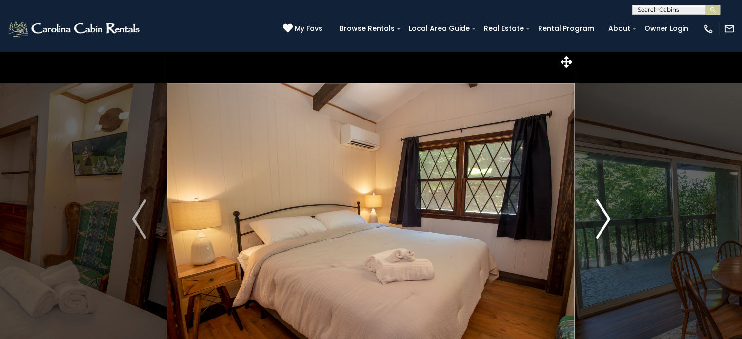
click at [603, 221] on img "Next" at bounding box center [602, 218] width 15 height 39
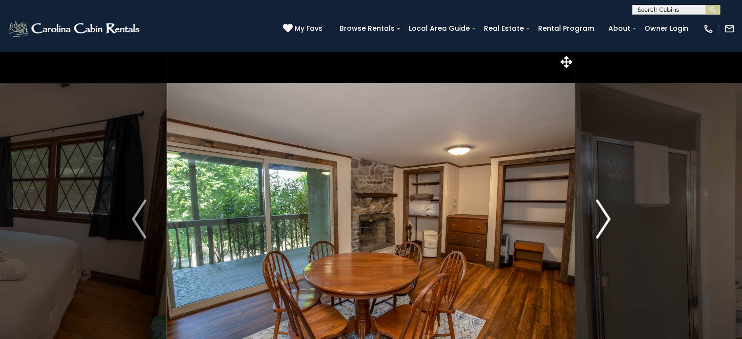
click at [603, 221] on img "Next" at bounding box center [602, 218] width 15 height 39
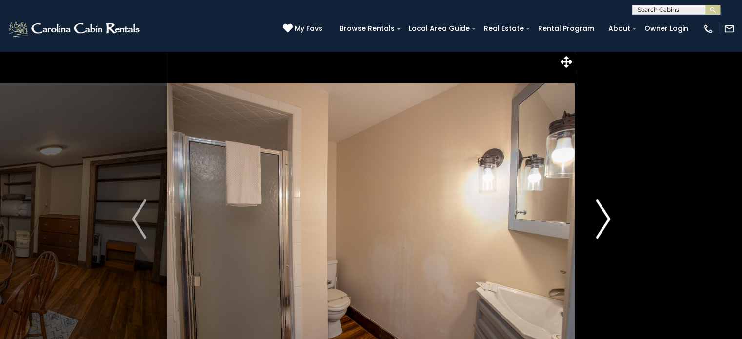
click at [603, 221] on img "Next" at bounding box center [602, 218] width 15 height 39
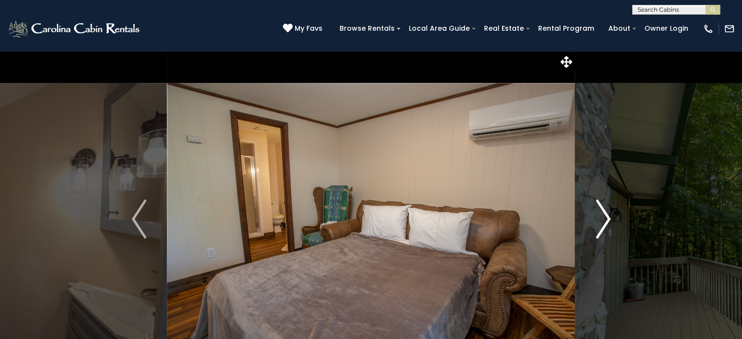
click at [603, 221] on img "Next" at bounding box center [602, 218] width 15 height 39
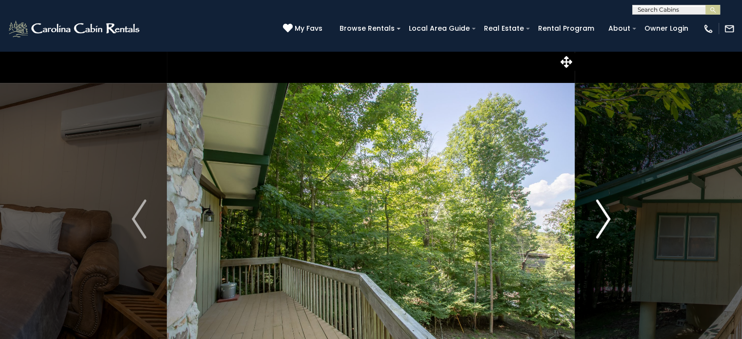
click at [603, 221] on img "Next" at bounding box center [602, 218] width 15 height 39
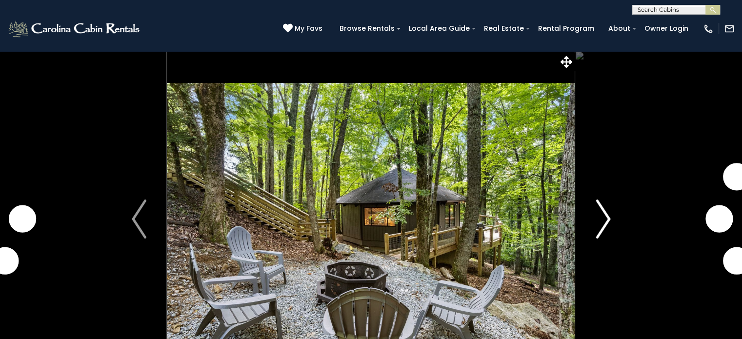
click at [607, 217] on img "Next" at bounding box center [602, 218] width 15 height 39
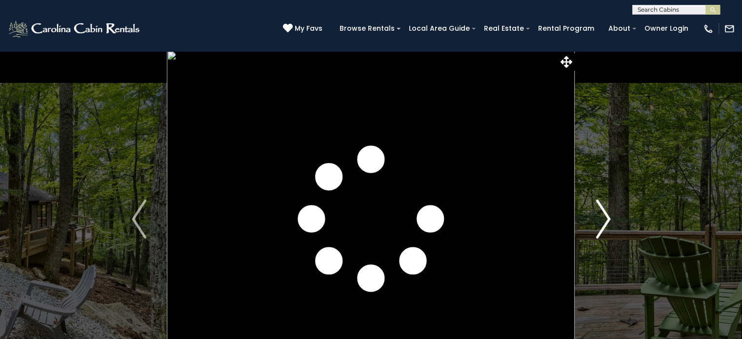
click at [607, 217] on img "Next" at bounding box center [602, 218] width 15 height 39
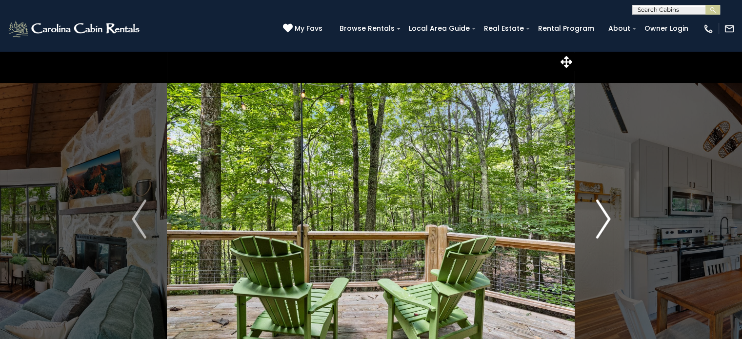
click at [607, 217] on img "Next" at bounding box center [602, 218] width 15 height 39
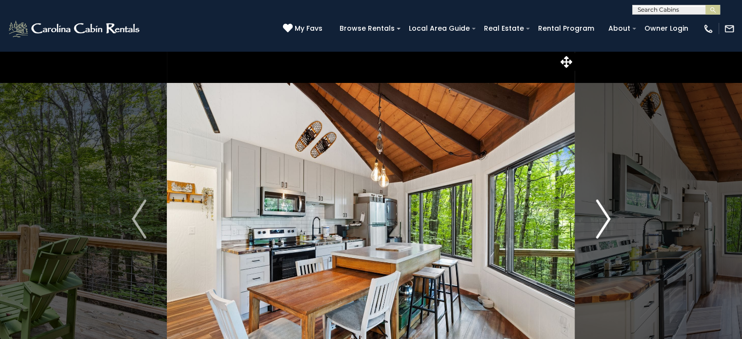
click at [607, 217] on img "Next" at bounding box center [602, 218] width 15 height 39
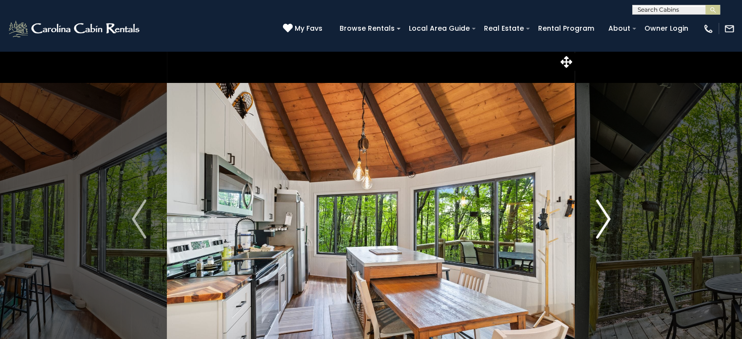
click at [607, 217] on img "Next" at bounding box center [602, 218] width 15 height 39
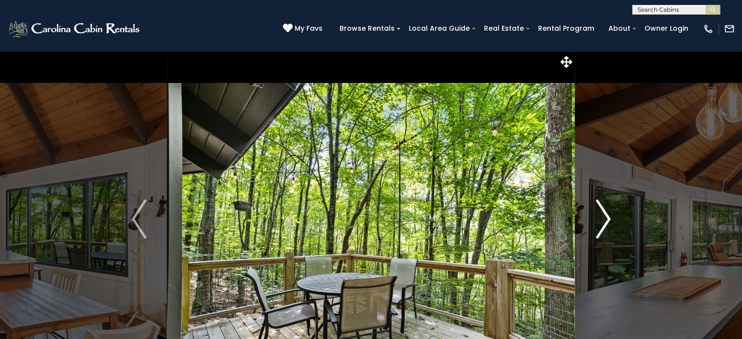
click at [607, 217] on img "Next" at bounding box center [602, 218] width 15 height 39
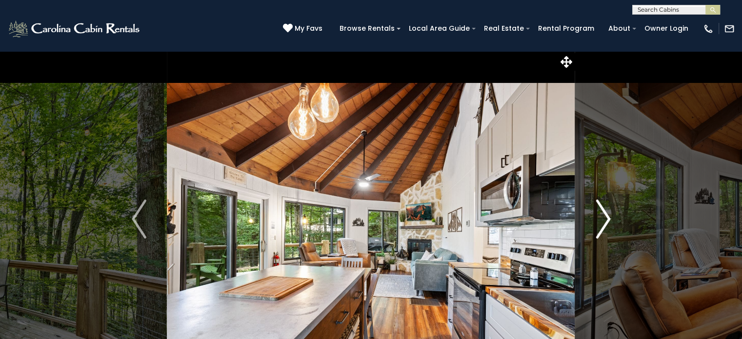
click at [607, 217] on img "Next" at bounding box center [602, 218] width 15 height 39
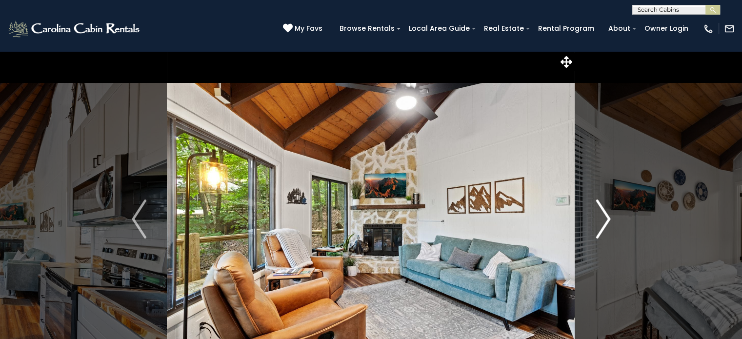
click at [607, 217] on img "Next" at bounding box center [602, 218] width 15 height 39
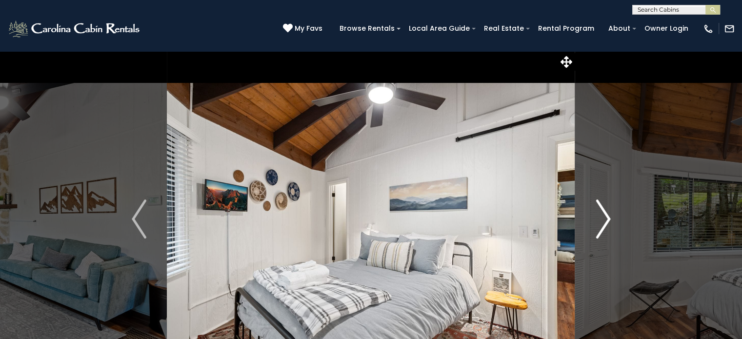
click at [607, 217] on img "Next" at bounding box center [602, 218] width 15 height 39
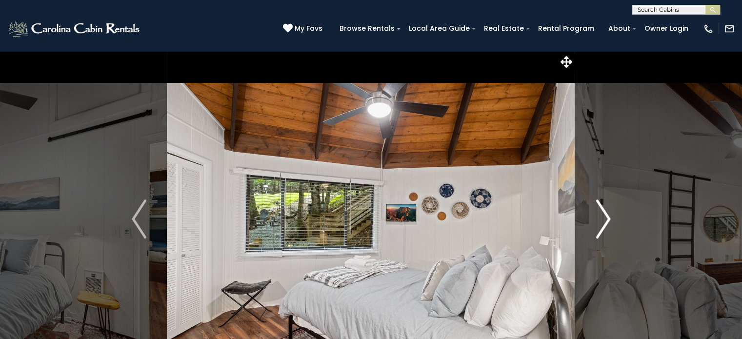
click at [607, 217] on img "Next" at bounding box center [602, 218] width 15 height 39
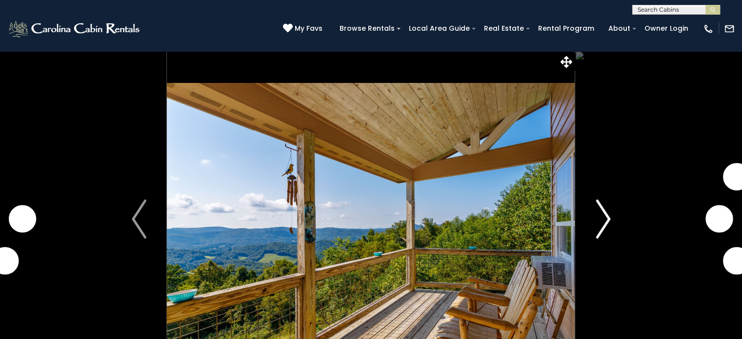
click at [612, 217] on button "Next" at bounding box center [603, 219] width 56 height 336
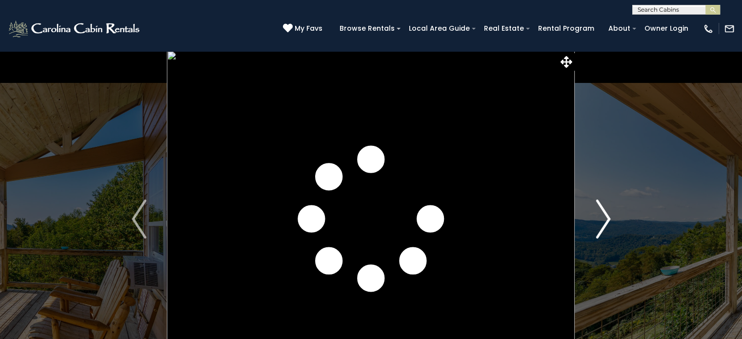
click at [612, 217] on button "Next" at bounding box center [603, 219] width 56 height 336
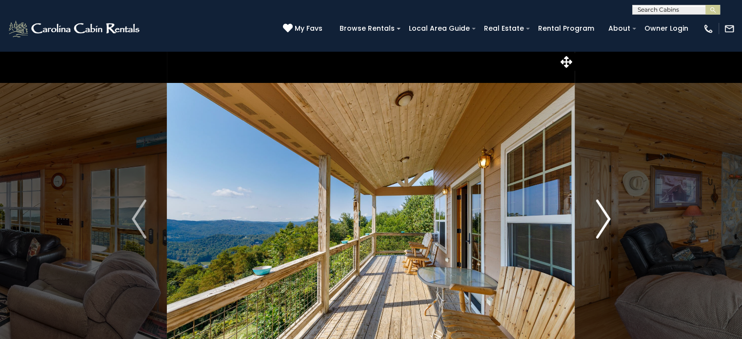
click at [612, 217] on button "Next" at bounding box center [603, 219] width 56 height 336
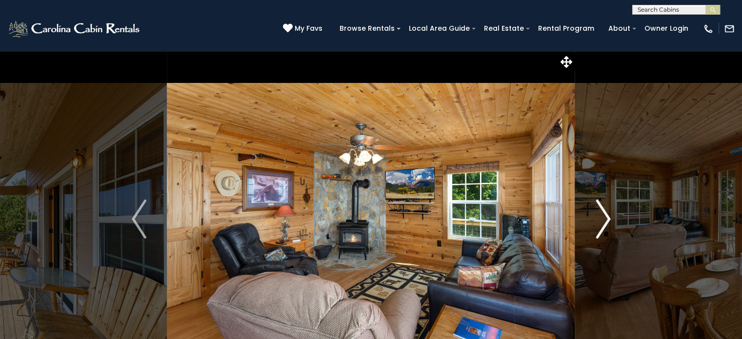
click at [612, 217] on button "Next" at bounding box center [603, 219] width 56 height 336
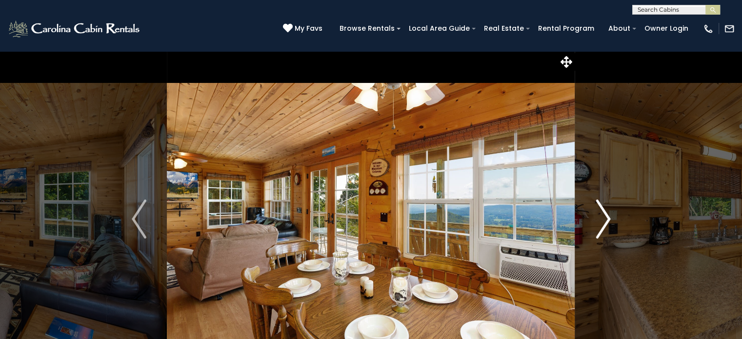
click at [612, 217] on button "Next" at bounding box center [603, 219] width 56 height 336
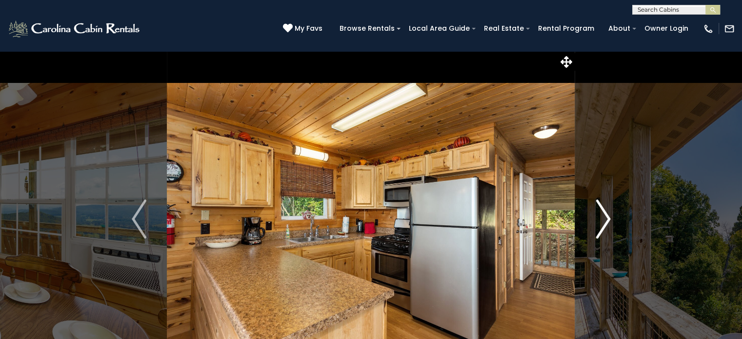
click at [612, 217] on button "Next" at bounding box center [603, 219] width 56 height 336
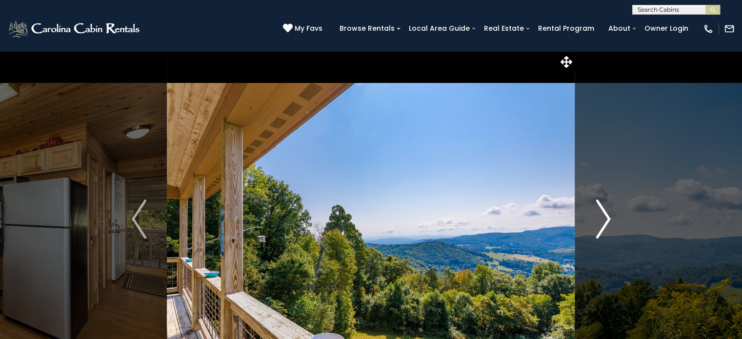
click at [608, 223] on img "Next" at bounding box center [602, 218] width 15 height 39
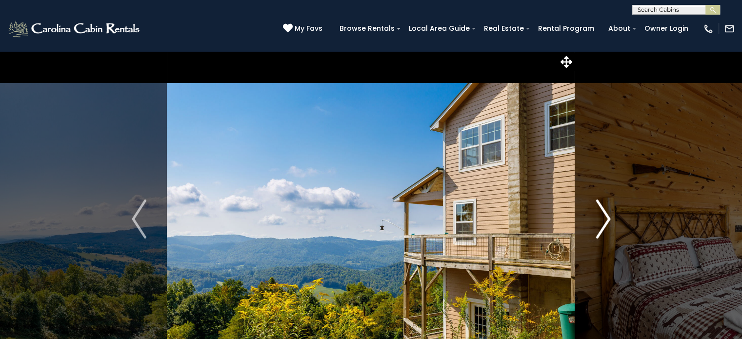
click at [608, 223] on img "Next" at bounding box center [602, 218] width 15 height 39
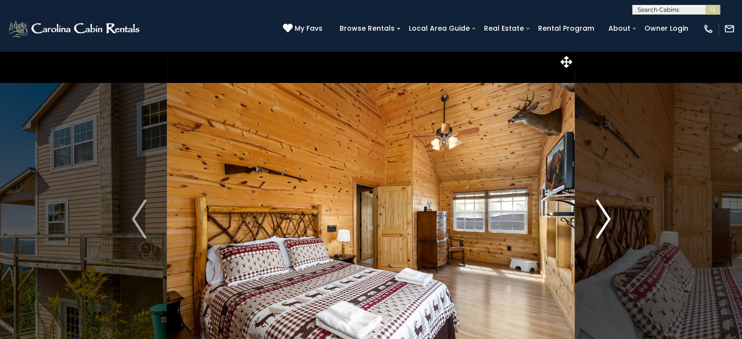
click at [608, 223] on img "Next" at bounding box center [602, 218] width 15 height 39
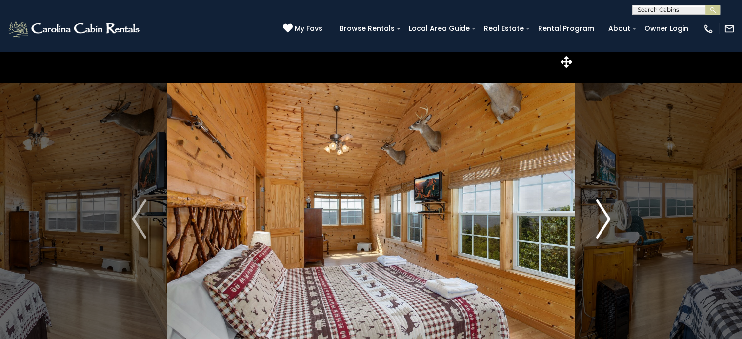
click at [608, 223] on img "Next" at bounding box center [602, 218] width 15 height 39
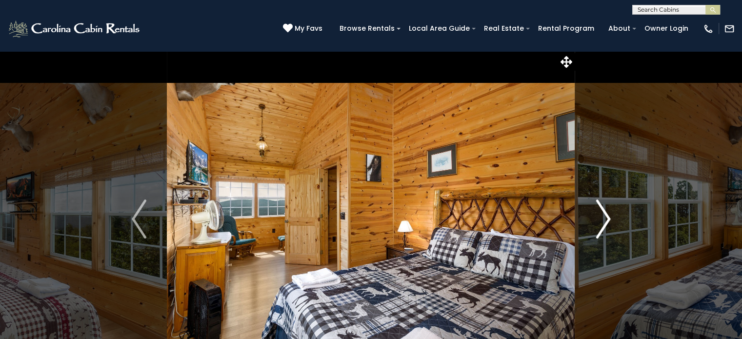
click at [608, 223] on img "Next" at bounding box center [602, 218] width 15 height 39
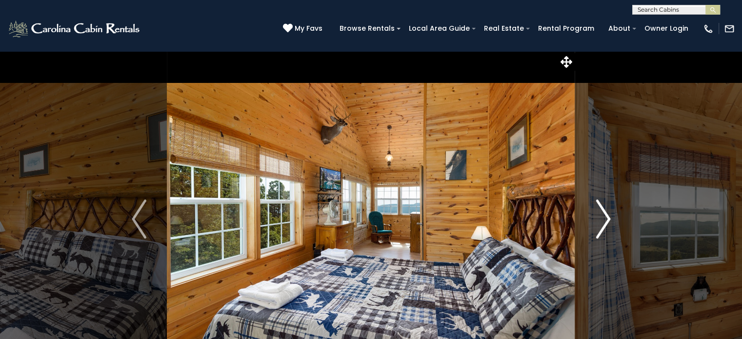
click at [608, 223] on img "Next" at bounding box center [602, 218] width 15 height 39
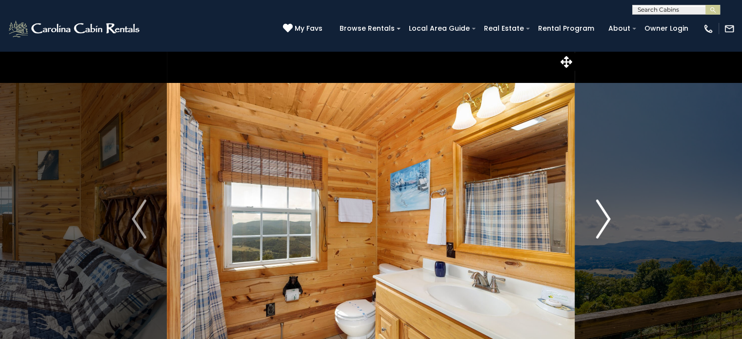
click at [608, 223] on img "Next" at bounding box center [602, 218] width 15 height 39
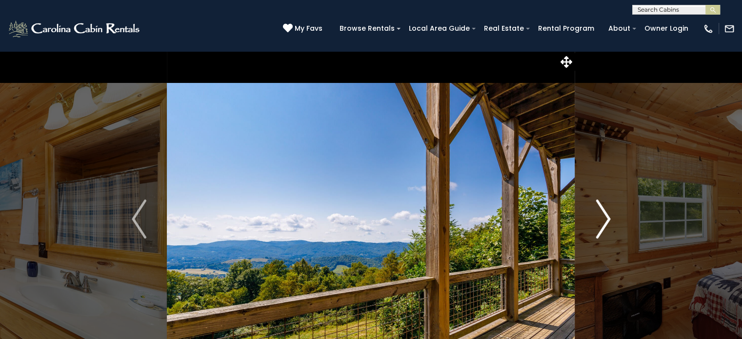
click at [608, 223] on img "Next" at bounding box center [602, 218] width 15 height 39
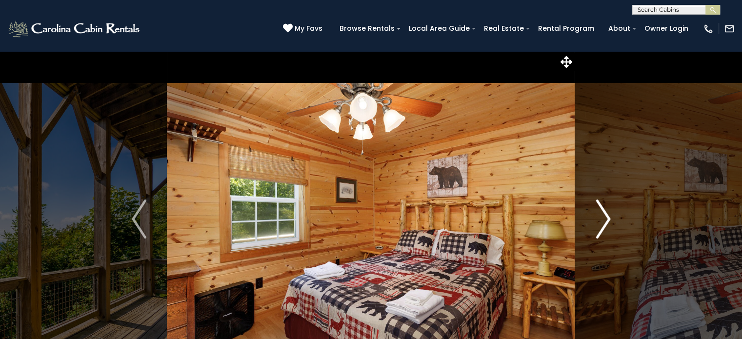
click at [608, 223] on img "Next" at bounding box center [602, 218] width 15 height 39
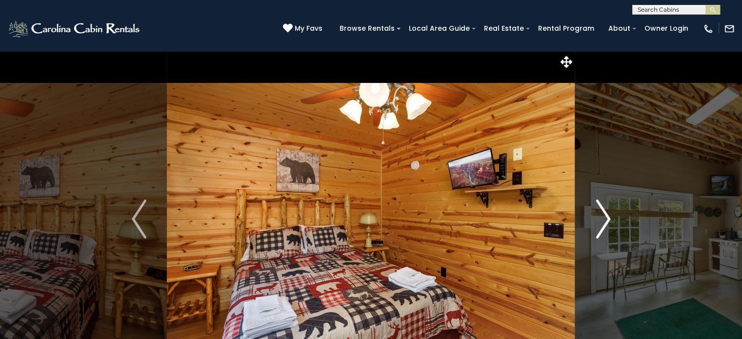
click at [608, 223] on img "Next" at bounding box center [602, 218] width 15 height 39
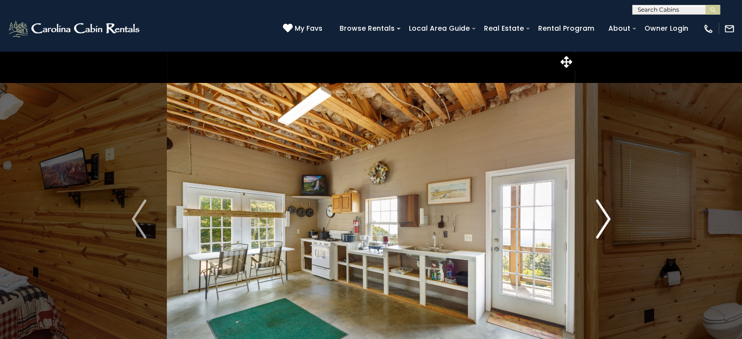
click at [608, 223] on img "Next" at bounding box center [602, 218] width 15 height 39
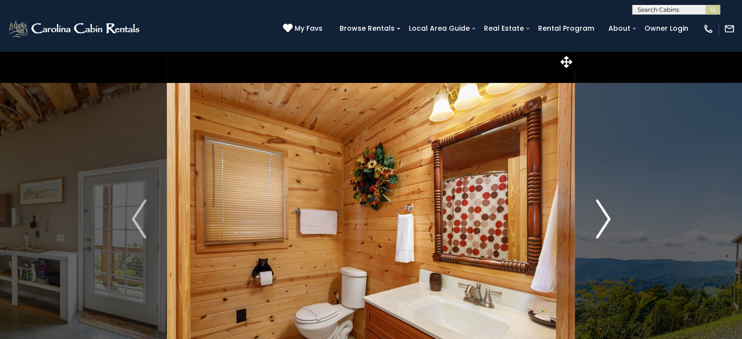
click at [608, 223] on img "Next" at bounding box center [602, 218] width 15 height 39
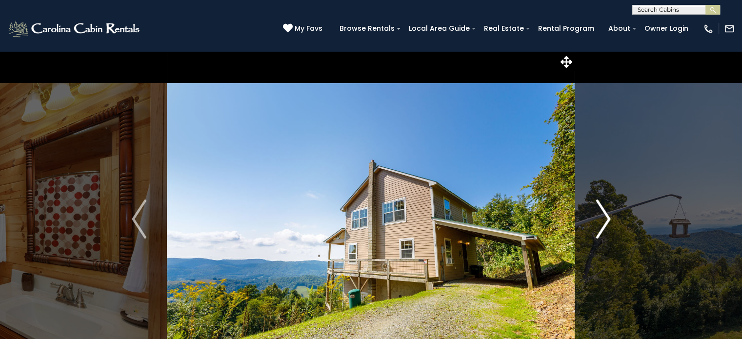
click at [608, 223] on img "Next" at bounding box center [602, 218] width 15 height 39
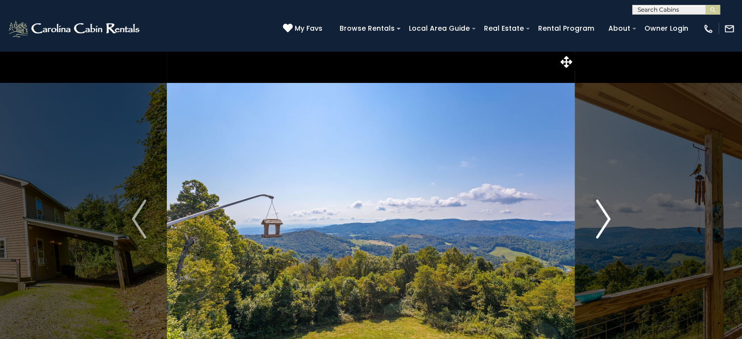
click at [608, 223] on img "Next" at bounding box center [602, 218] width 15 height 39
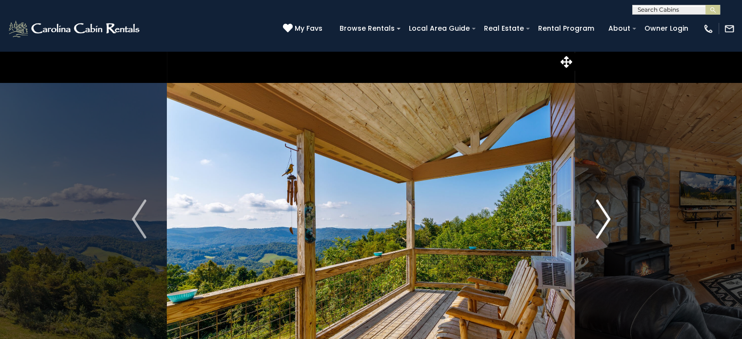
click at [608, 223] on img "Next" at bounding box center [602, 218] width 15 height 39
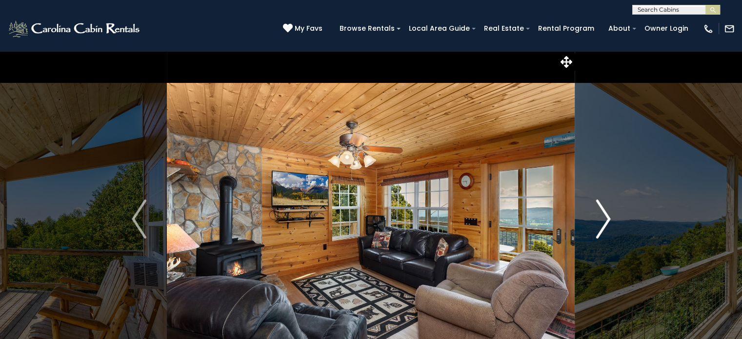
click at [608, 223] on img "Next" at bounding box center [602, 218] width 15 height 39
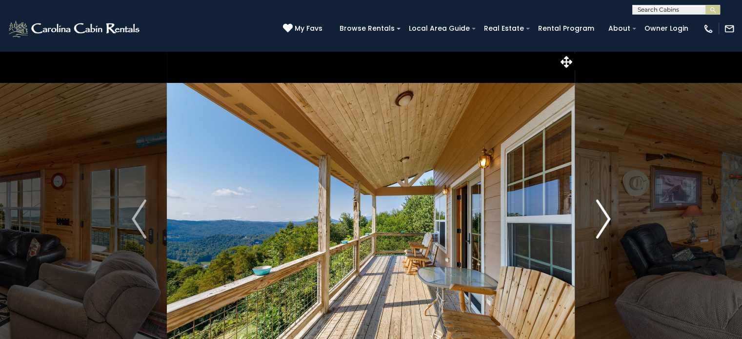
click at [618, 55] on button "Next" at bounding box center [603, 219] width 56 height 336
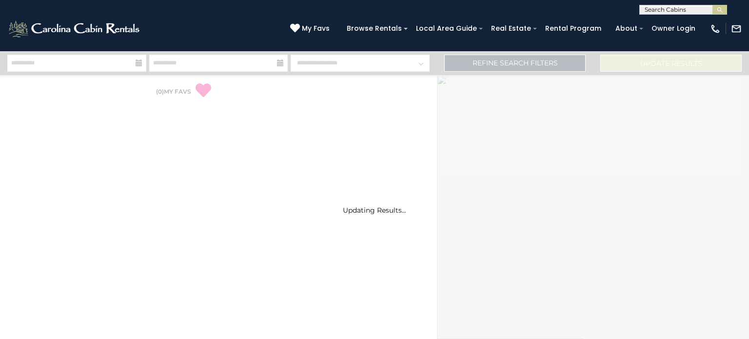
select select "*"
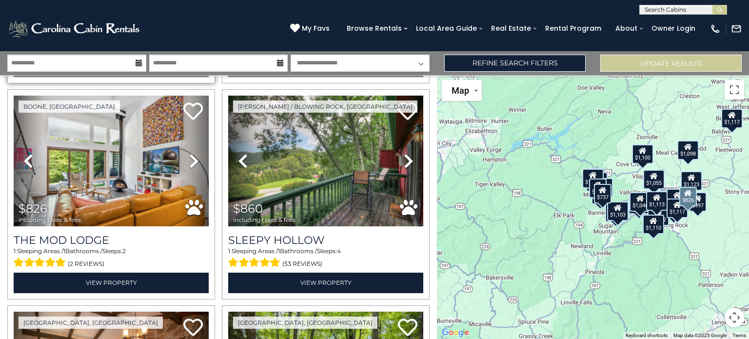
scroll to position [234, 0]
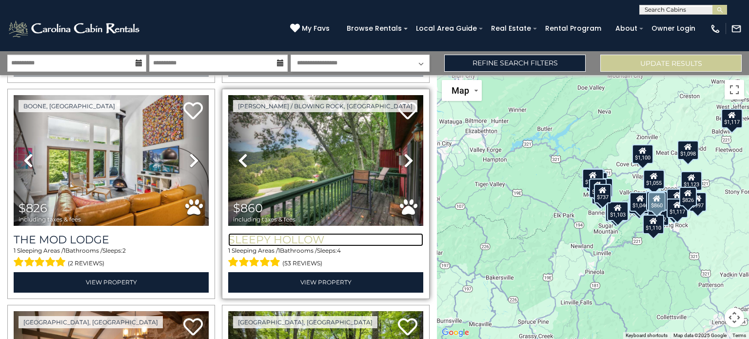
click at [370, 236] on h3 "Sleepy Hollow" at bounding box center [325, 239] width 195 height 13
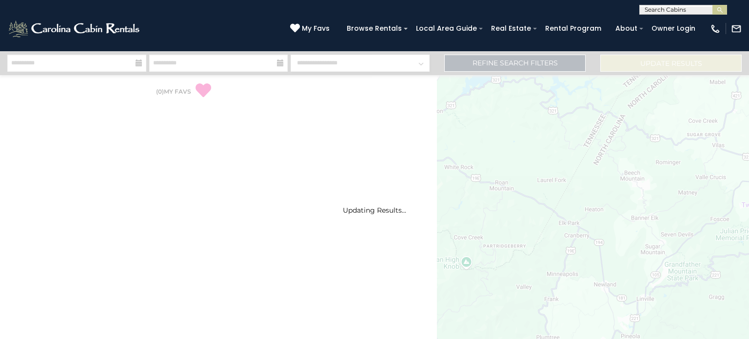
select select "*"
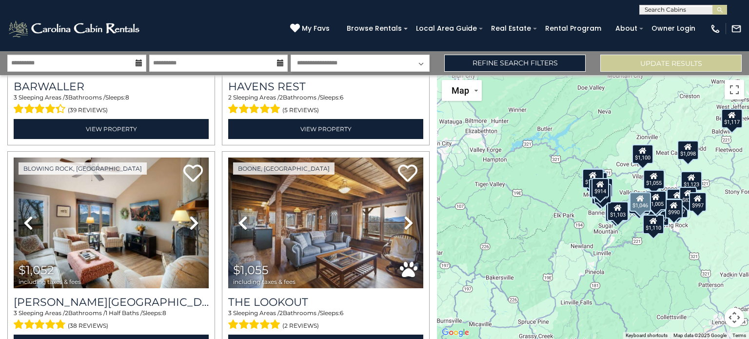
scroll to position [1466, 0]
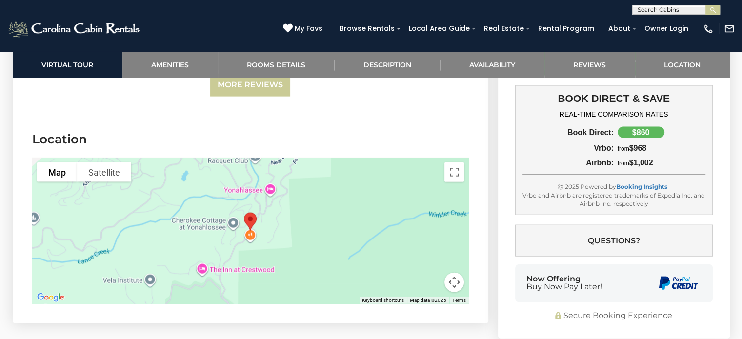
scroll to position [2164, 0]
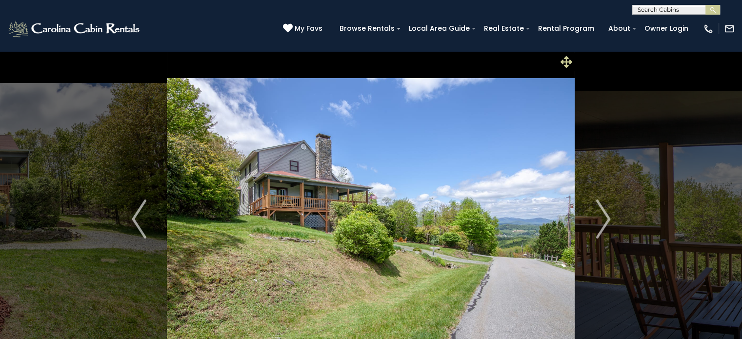
click at [570, 59] on icon at bounding box center [566, 62] width 12 height 12
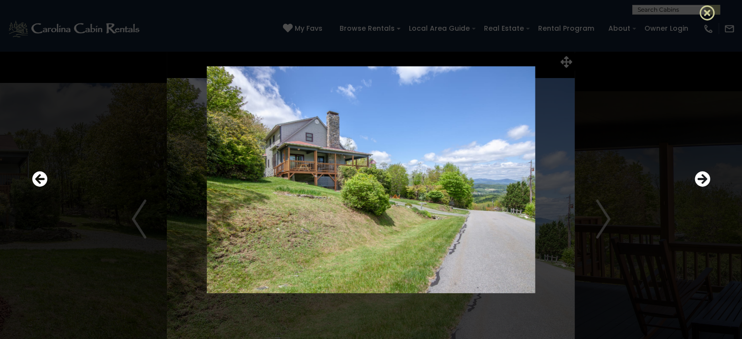
click at [704, 17] on icon at bounding box center [707, 13] width 16 height 16
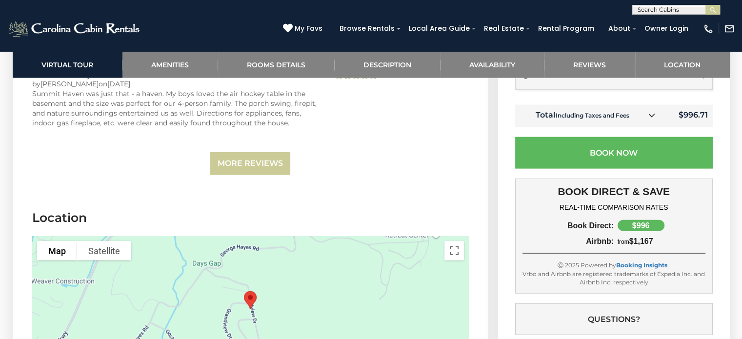
scroll to position [2225, 0]
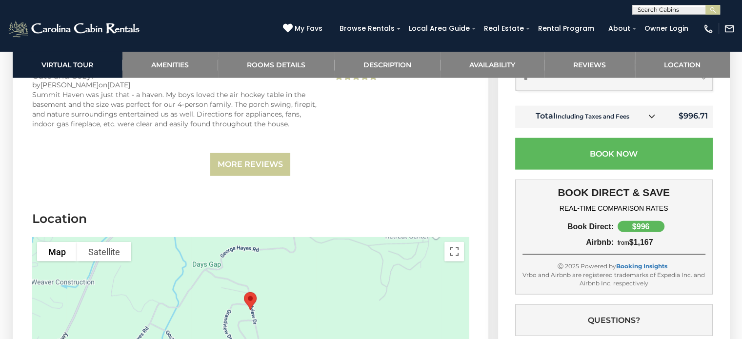
click at [370, 291] on div at bounding box center [250, 310] width 436 height 146
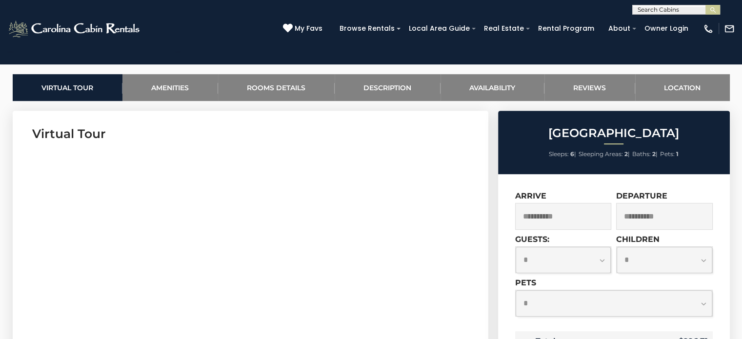
scroll to position [439, 0]
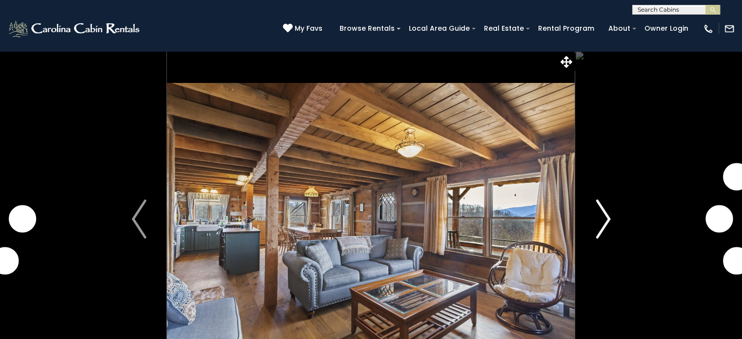
click at [607, 219] on img "Next" at bounding box center [602, 218] width 15 height 39
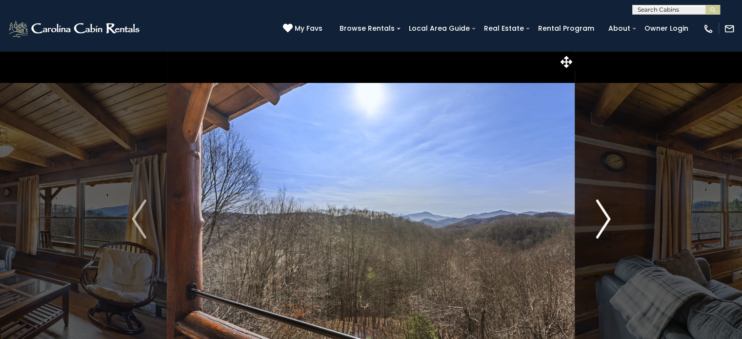
click at [607, 219] on img "Next" at bounding box center [602, 218] width 15 height 39
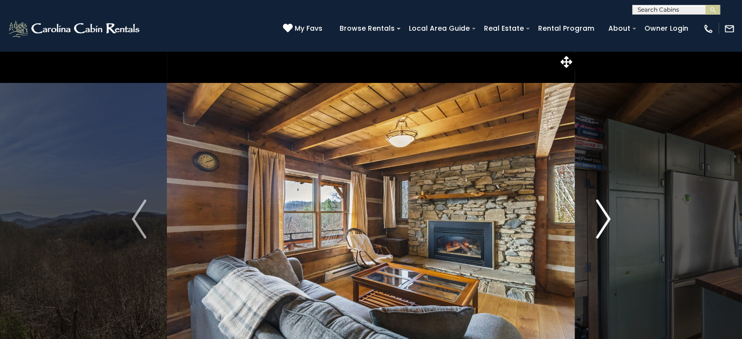
click at [607, 219] on img "Next" at bounding box center [602, 218] width 15 height 39
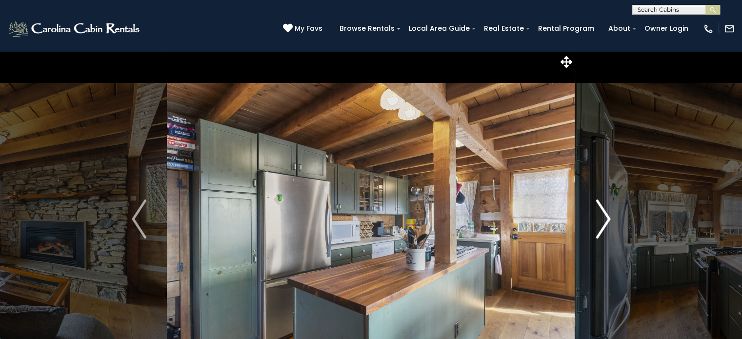
click at [607, 219] on img "Next" at bounding box center [602, 218] width 15 height 39
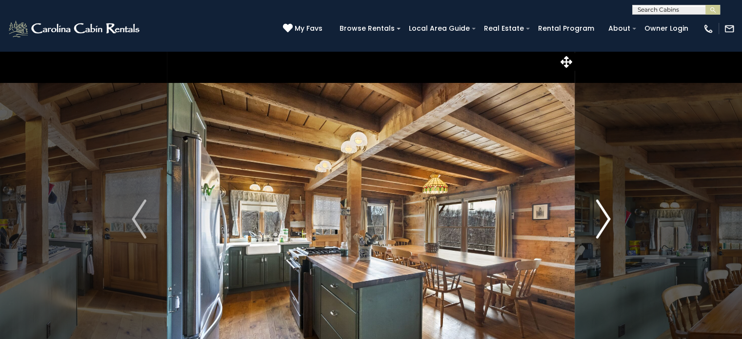
click at [607, 219] on img "Next" at bounding box center [602, 218] width 15 height 39
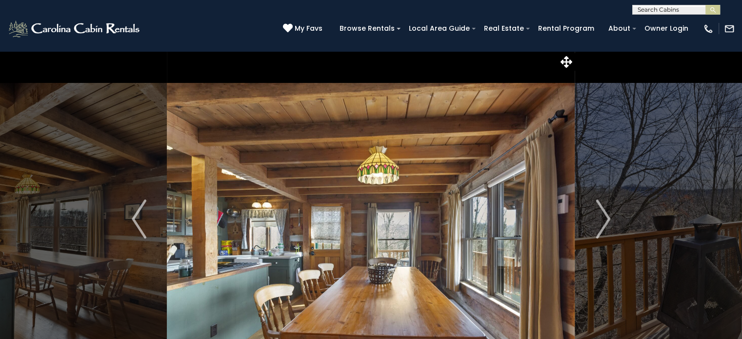
click at [259, 36] on div "[PHONE_NUMBER] My Favs Browse Rentals Local Area Guide Activities & Attractions…" at bounding box center [371, 33] width 742 height 37
click at [571, 57] on span at bounding box center [566, 61] width 17 height 17
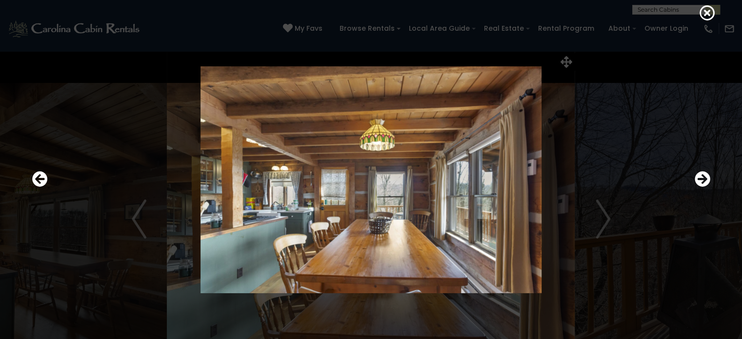
click at [704, 20] on div at bounding box center [371, 169] width 742 height 339
click at [706, 14] on icon at bounding box center [707, 13] width 16 height 16
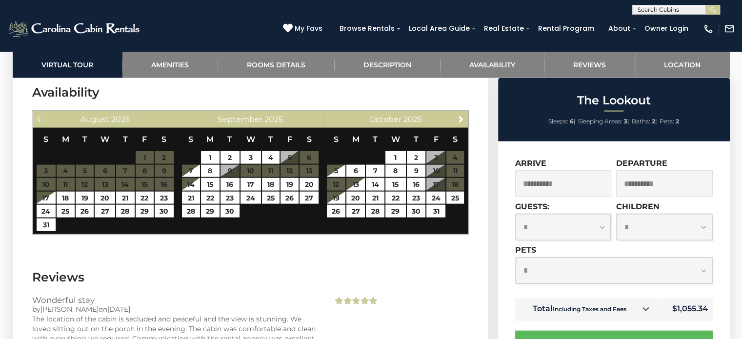
scroll to position [2085, 0]
